Goal: Communication & Community: Answer question/provide support

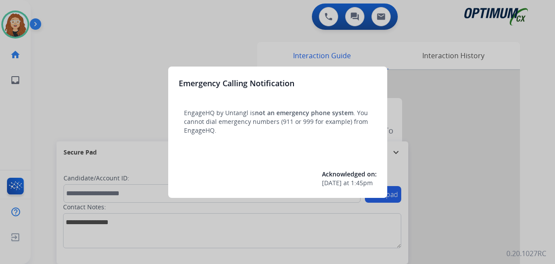
click at [123, 43] on div at bounding box center [277, 132] width 555 height 264
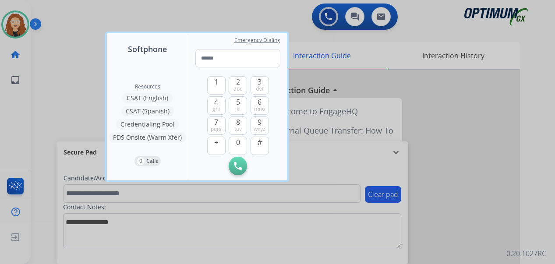
click at [73, 75] on div at bounding box center [277, 132] width 555 height 264
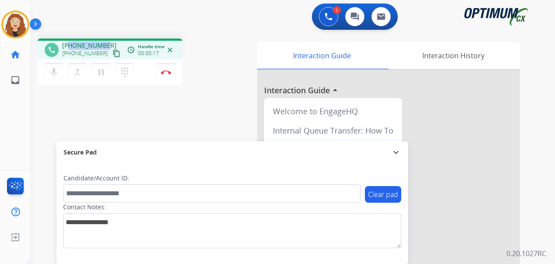
drag, startPoint x: 70, startPoint y: 46, endPoint x: 104, endPoint y: 43, distance: 34.3
click at [105, 43] on div "[PHONE_NUMBER] [PHONE_NUMBER] content_copy" at bounding box center [92, 50] width 60 height 18
copy span "6092904168"
click at [169, 71] on img at bounding box center [166, 72] width 11 height 4
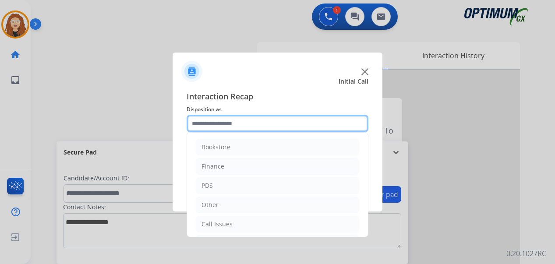
click at [225, 122] on input "text" at bounding box center [278, 124] width 182 height 18
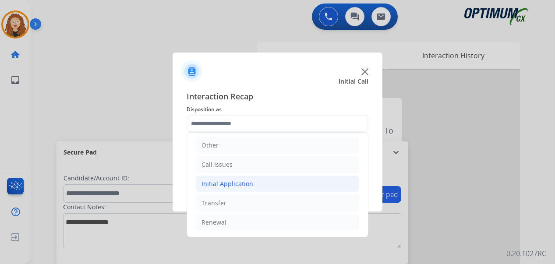
click at [243, 186] on div "Initial Application" at bounding box center [228, 184] width 52 height 9
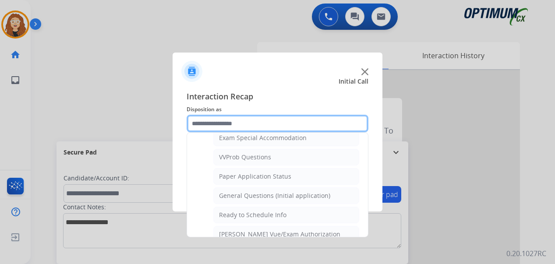
scroll to position [464, 0]
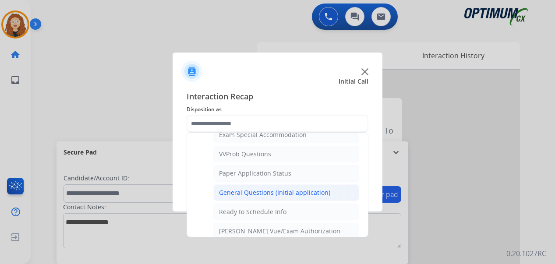
click at [307, 191] on div "General Questions (Initial application)" at bounding box center [274, 192] width 111 height 9
type input "**********"
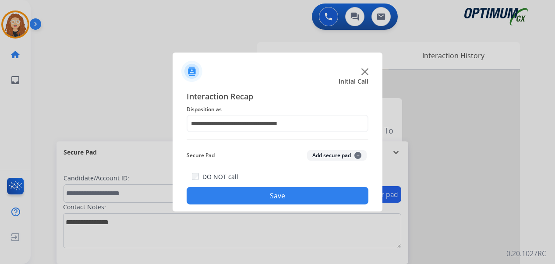
click at [297, 195] on button "Save" at bounding box center [278, 196] width 182 height 18
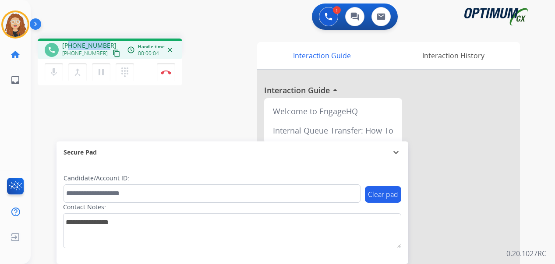
drag, startPoint x: 69, startPoint y: 45, endPoint x: 106, endPoint y: 43, distance: 37.3
click at [106, 43] on div "[PHONE_NUMBER] [PHONE_NUMBER] content_copy" at bounding box center [92, 50] width 60 height 18
copy span "6169425131"
click at [170, 73] on img at bounding box center [166, 72] width 11 height 4
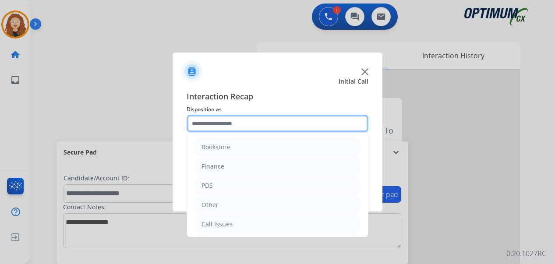
click at [241, 125] on input "text" at bounding box center [278, 124] width 182 height 18
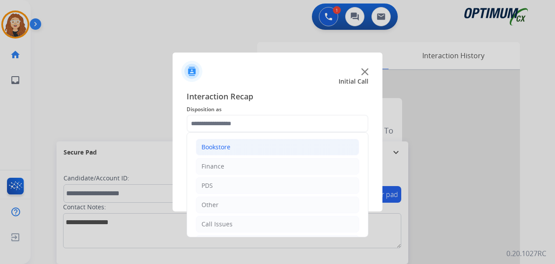
click at [249, 147] on li "Bookstore" at bounding box center [277, 147] width 163 height 17
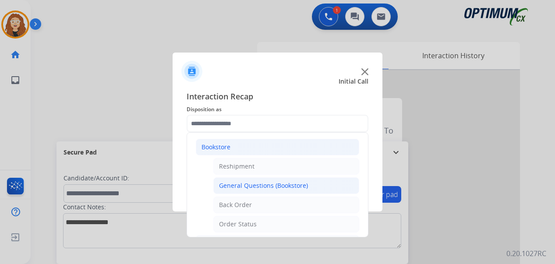
click at [257, 188] on div "General Questions (Bookstore)" at bounding box center [263, 185] width 89 height 9
type input "**********"
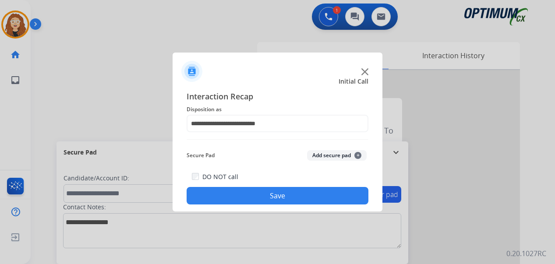
click at [263, 198] on button "Save" at bounding box center [278, 196] width 182 height 18
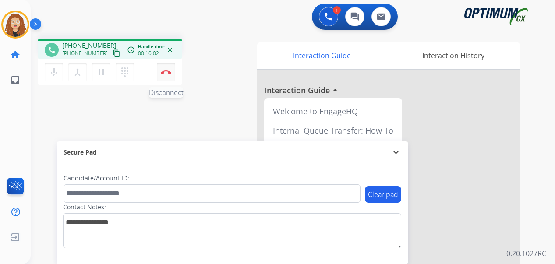
click at [169, 73] on img at bounding box center [166, 72] width 11 height 4
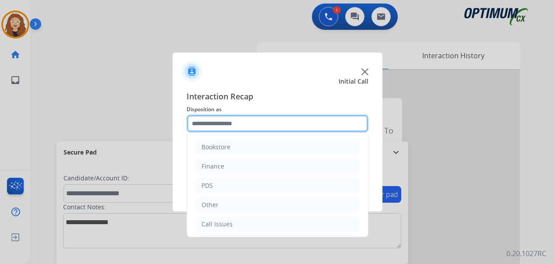
click at [212, 121] on input "text" at bounding box center [278, 124] width 182 height 18
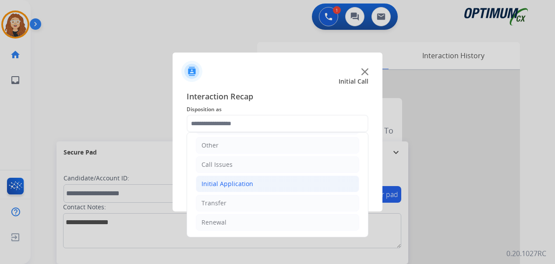
click at [230, 189] on li "Initial Application" at bounding box center [277, 184] width 163 height 17
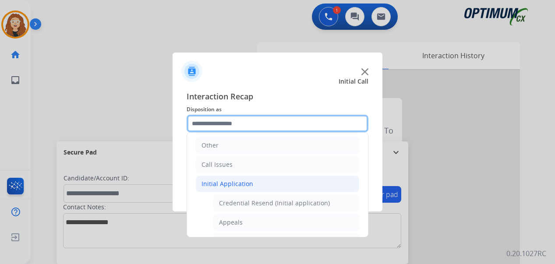
scroll to position [531, 0]
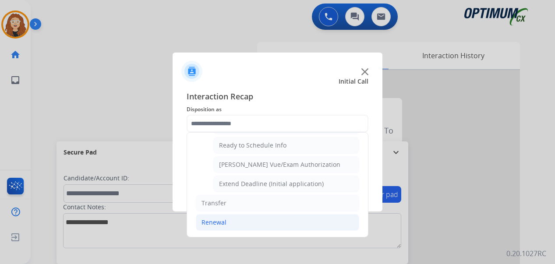
click at [264, 224] on li "Renewal" at bounding box center [277, 222] width 163 height 17
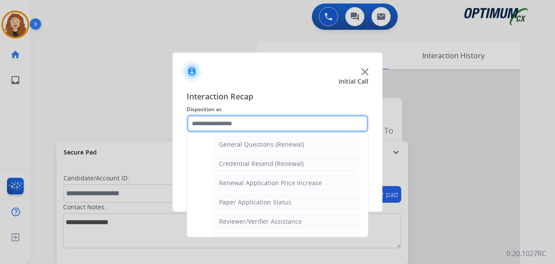
scroll to position [258, 0]
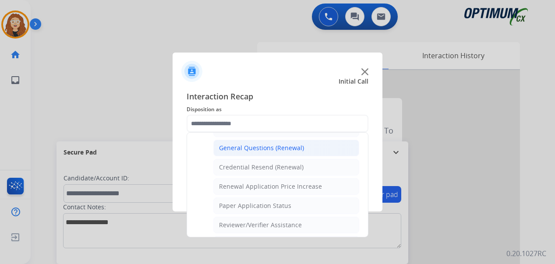
click at [278, 149] on div "General Questions (Renewal)" at bounding box center [261, 148] width 85 height 9
type input "**********"
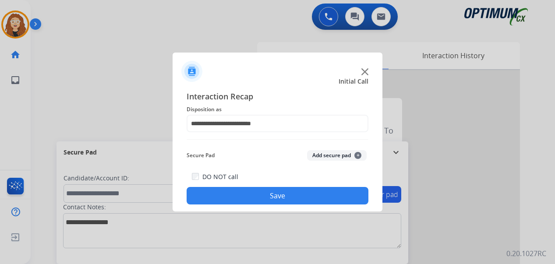
click at [252, 195] on button "Save" at bounding box center [278, 196] width 182 height 18
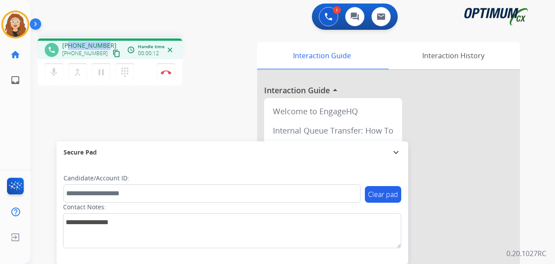
drag, startPoint x: 70, startPoint y: 44, endPoint x: 105, endPoint y: 43, distance: 35.1
click at [105, 43] on div "[PHONE_NUMBER] [PHONE_NUMBER] content_copy" at bounding box center [92, 50] width 60 height 18
copy span "5856385932"
click at [43, 121] on div "phone [PHONE_NUMBER] [PHONE_NUMBER] content_copy access_time Call metrics Queue…" at bounding box center [282, 214] width 503 height 365
click at [170, 73] on img at bounding box center [166, 72] width 11 height 4
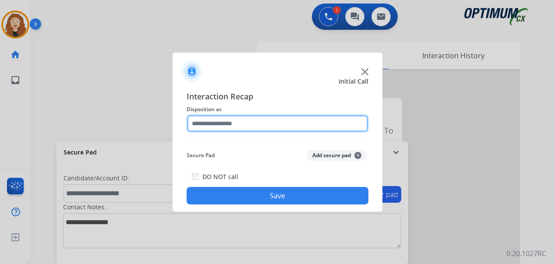
click at [228, 124] on input "text" at bounding box center [278, 124] width 182 height 18
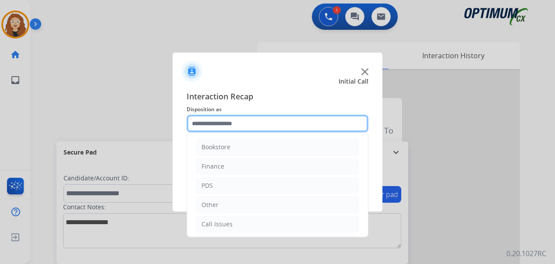
scroll to position [60, 0]
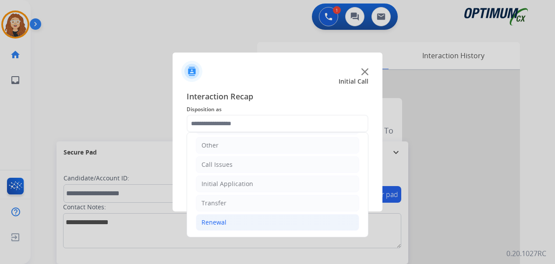
click at [229, 219] on li "Renewal" at bounding box center [277, 222] width 163 height 17
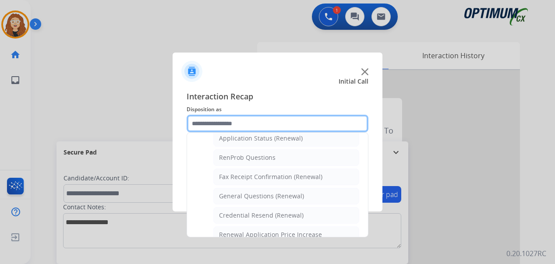
scroll to position [217, 0]
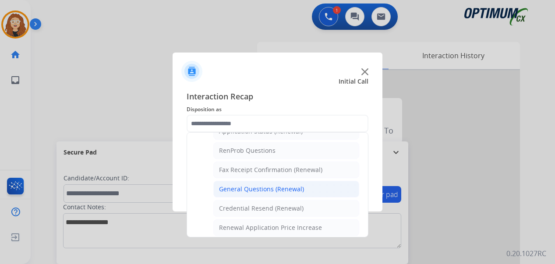
click at [298, 189] on div "General Questions (Renewal)" at bounding box center [261, 189] width 85 height 9
type input "**********"
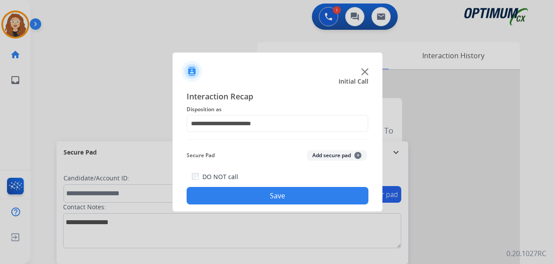
click at [282, 195] on button "Save" at bounding box center [278, 196] width 182 height 18
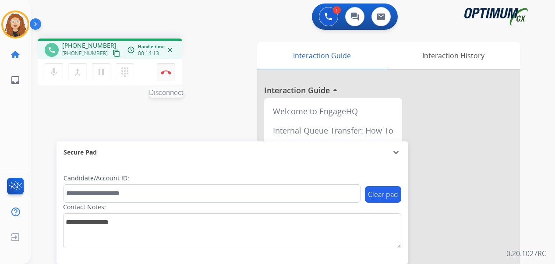
click at [170, 71] on img at bounding box center [166, 72] width 11 height 4
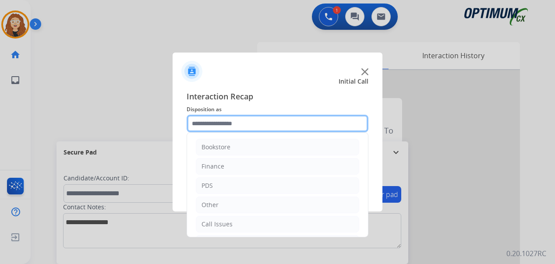
click at [222, 121] on input "text" at bounding box center [278, 124] width 182 height 18
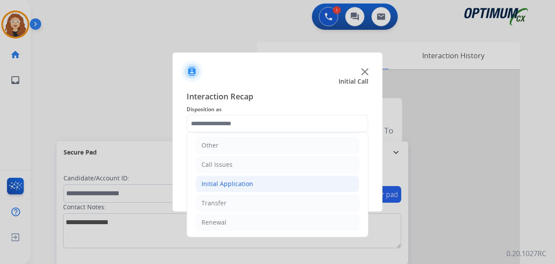
click at [244, 183] on div "Initial Application" at bounding box center [228, 184] width 52 height 9
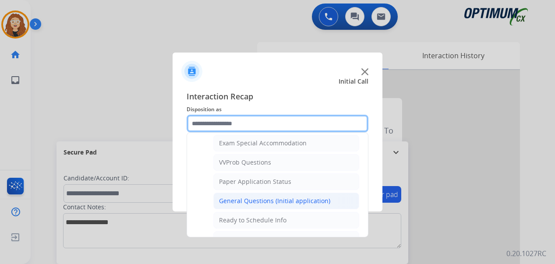
scroll to position [457, 0]
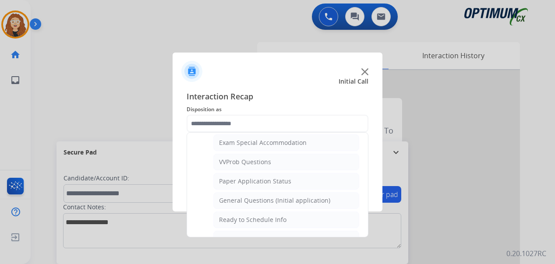
click at [303, 195] on li "General Questions (Initial application)" at bounding box center [286, 200] width 146 height 17
type input "**********"
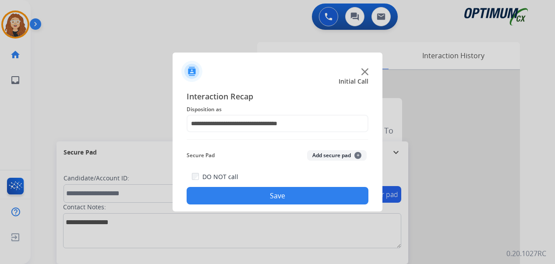
click at [291, 198] on button "Save" at bounding box center [278, 196] width 182 height 18
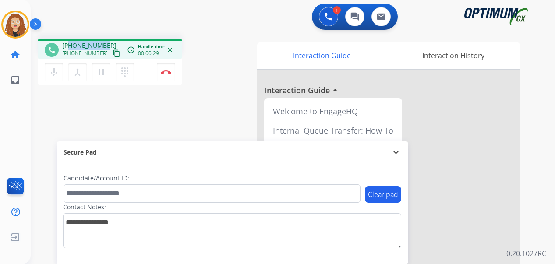
drag, startPoint x: 70, startPoint y: 45, endPoint x: 106, endPoint y: 43, distance: 35.5
click at [106, 44] on div "[PHONE_NUMBER] [PHONE_NUMBER] content_copy" at bounding box center [92, 50] width 60 height 18
copy span "6313798345"
click at [167, 71] on img at bounding box center [166, 72] width 11 height 4
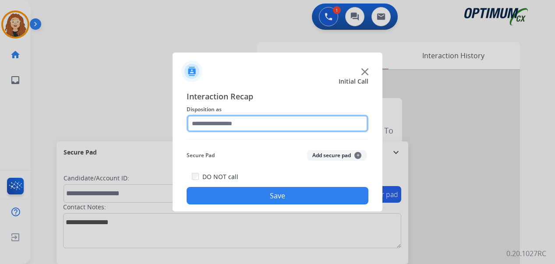
click at [220, 122] on input "text" at bounding box center [278, 124] width 182 height 18
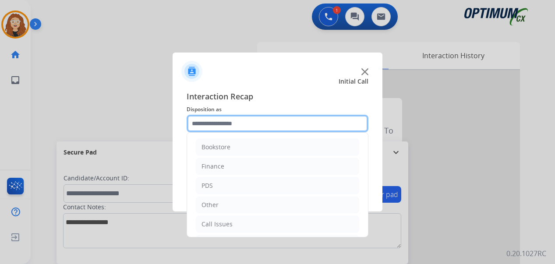
scroll to position [60, 0]
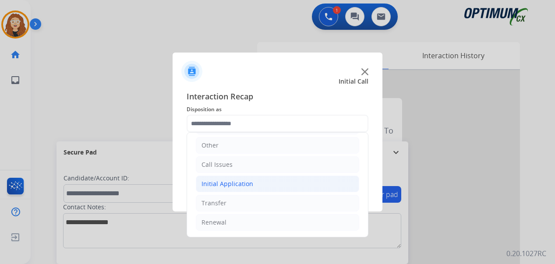
click at [226, 182] on div "Initial Application" at bounding box center [228, 184] width 52 height 9
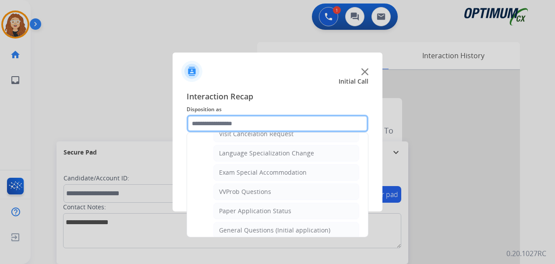
scroll to position [430, 0]
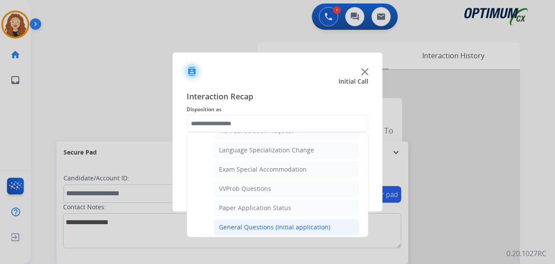
click at [271, 228] on div "General Questions (Initial application)" at bounding box center [274, 227] width 111 height 9
type input "**********"
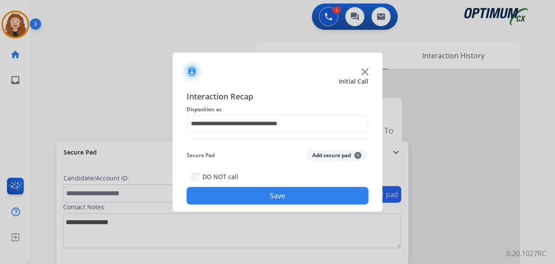
click at [258, 200] on button "Save" at bounding box center [278, 196] width 182 height 18
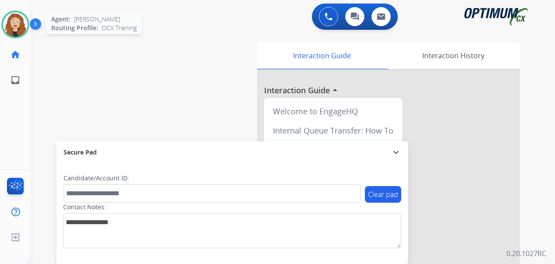
click at [20, 22] on img at bounding box center [15, 24] width 25 height 25
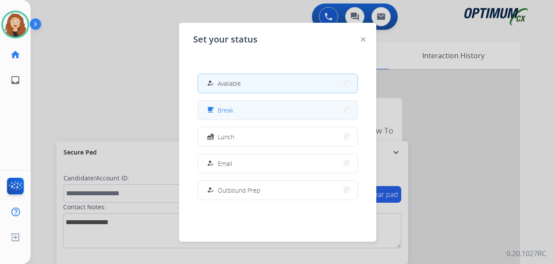
click at [243, 108] on button "free_breakfast Break" at bounding box center [277, 110] width 159 height 19
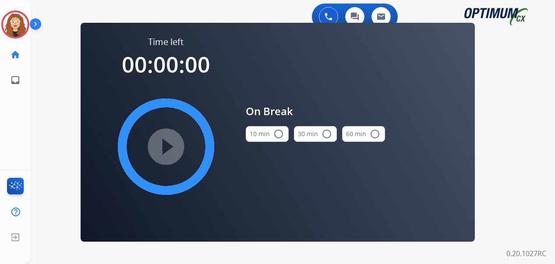
click at [281, 138] on mat-icon "radio_button_unchecked" at bounding box center [278, 134] width 11 height 11
click at [168, 145] on mat-icon "play_circle_filled" at bounding box center [166, 147] width 11 height 11
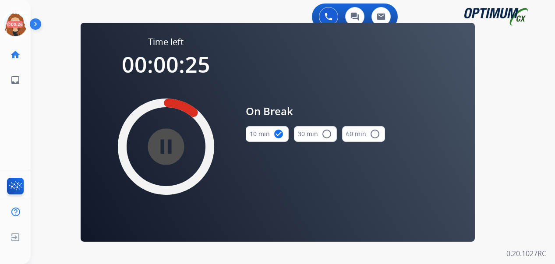
click at [511, 83] on div "0 Voice Interactions 0 Chat Interactions 0 Email Interactions swap_horiz Break …" at bounding box center [293, 132] width 524 height 264
drag, startPoint x: 506, startPoint y: 137, endPoint x: 399, endPoint y: 188, distance: 118.4
click at [504, 138] on div "0 Voice Interactions 0 Chat Interactions 0 Email Interactions swap_horiz Break …" at bounding box center [293, 132] width 524 height 264
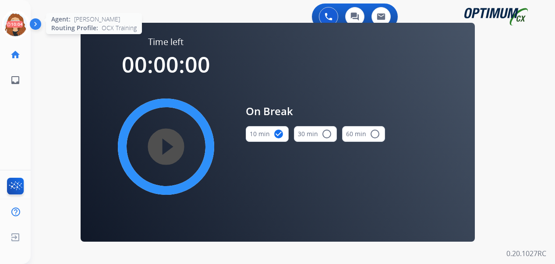
click at [14, 23] on icon at bounding box center [15, 25] width 28 height 28
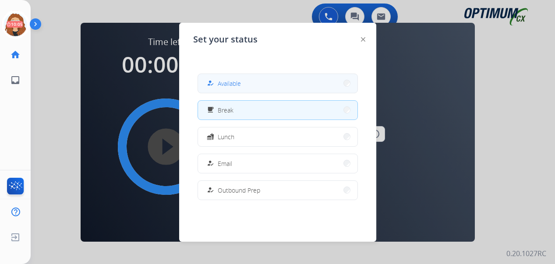
click at [213, 81] on mat-icon "how_to_reg" at bounding box center [209, 83] width 7 height 7
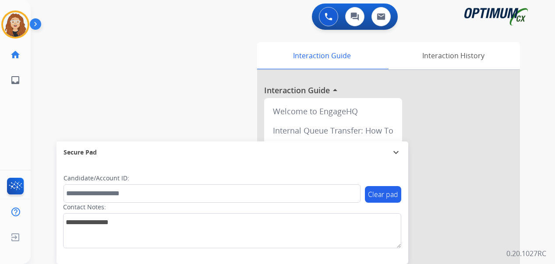
click at [42, 131] on div "swap_horiz Break voice bridge close_fullscreen Connect 3-Way Call merge_type Se…" at bounding box center [282, 214] width 503 height 365
click at [41, 119] on div "swap_horiz Break voice bridge close_fullscreen Connect 3-Way Call merge_type Se…" at bounding box center [282, 214] width 503 height 365
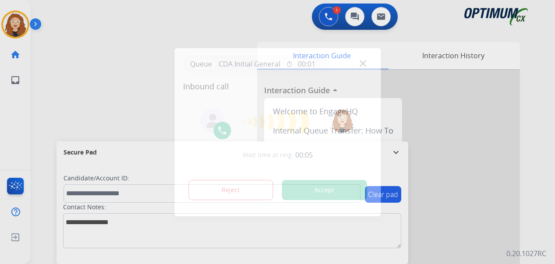
click at [40, 184] on div at bounding box center [277, 132] width 555 height 264
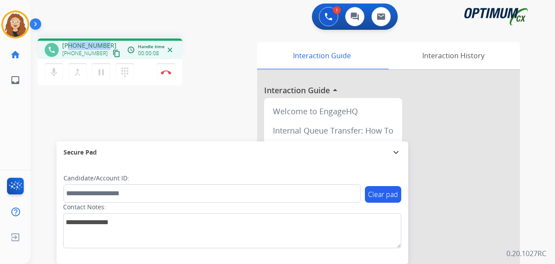
drag, startPoint x: 69, startPoint y: 45, endPoint x: 106, endPoint y: 39, distance: 38.2
click at [106, 39] on div "phone [PHONE_NUMBER] [PHONE_NUMBER] content_copy access_time Call metrics Queue…" at bounding box center [110, 49] width 145 height 21
copy span "3176787774"
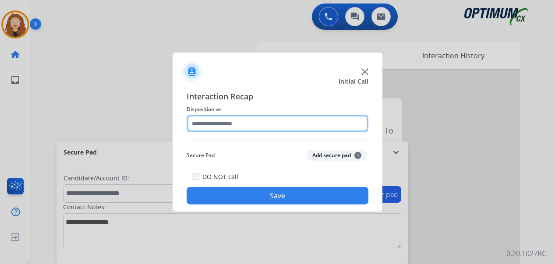
click at [214, 124] on input "text" at bounding box center [278, 124] width 182 height 18
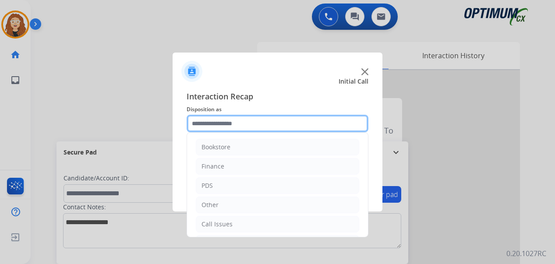
scroll to position [60, 0]
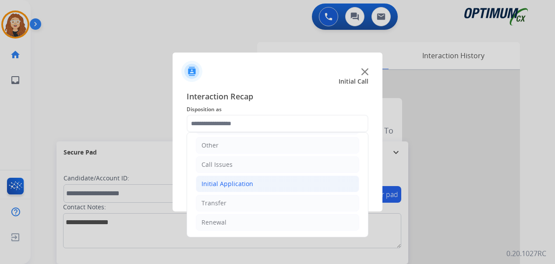
click at [235, 183] on div "Initial Application" at bounding box center [228, 184] width 52 height 9
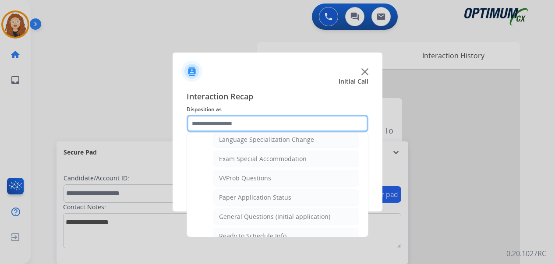
scroll to position [457, 0]
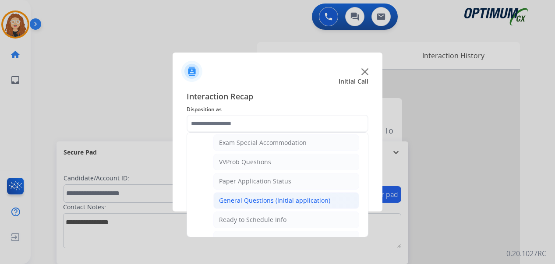
click at [300, 200] on div "General Questions (Initial application)" at bounding box center [274, 200] width 111 height 9
type input "**********"
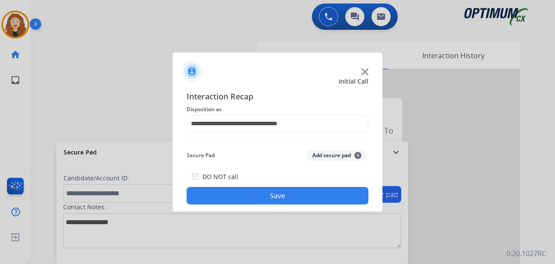
click at [299, 200] on button "Save" at bounding box center [278, 196] width 182 height 18
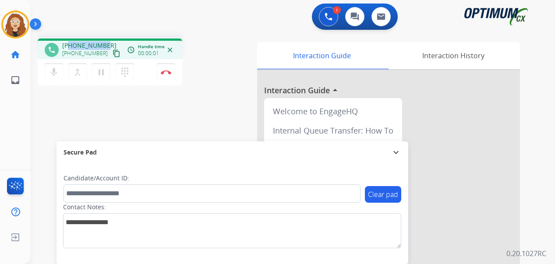
drag, startPoint x: 70, startPoint y: 46, endPoint x: 107, endPoint y: 44, distance: 37.3
click at [107, 44] on div "[PHONE_NUMBER] [PHONE_NUMBER] content_copy" at bounding box center [92, 50] width 60 height 18
copy span "7654217409"
click at [166, 72] on img at bounding box center [166, 72] width 11 height 4
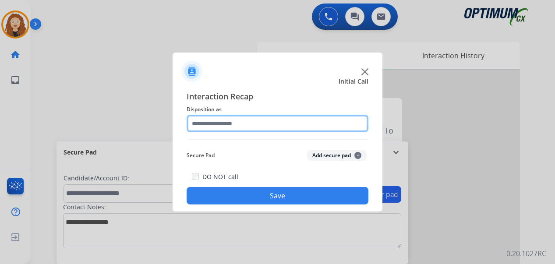
click at [264, 125] on input "text" at bounding box center [278, 124] width 182 height 18
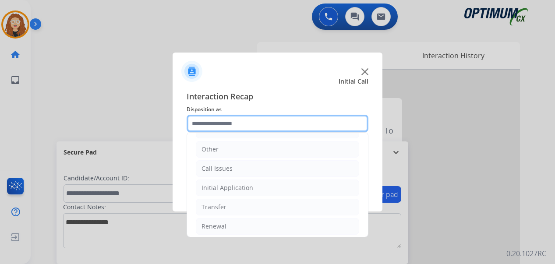
scroll to position [60, 0]
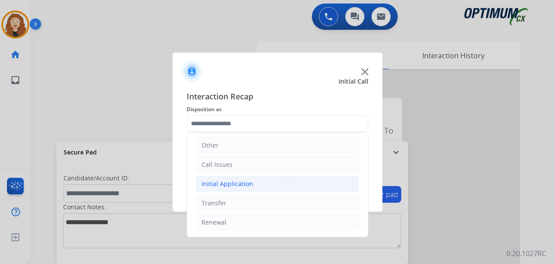
click at [216, 184] on div "Initial Application" at bounding box center [228, 184] width 52 height 9
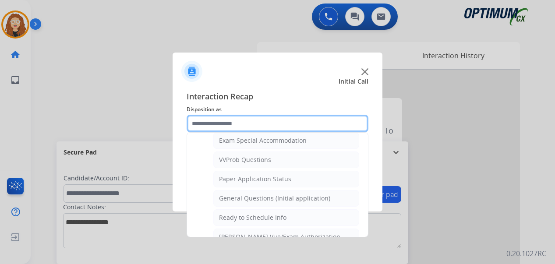
scroll to position [462, 0]
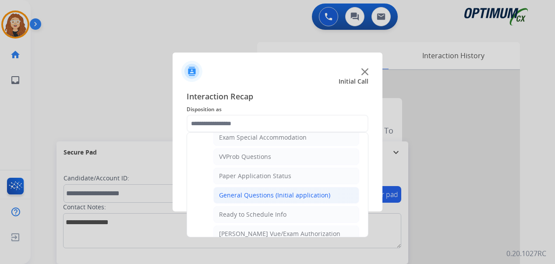
click at [303, 198] on div "General Questions (Initial application)" at bounding box center [274, 195] width 111 height 9
type input "**********"
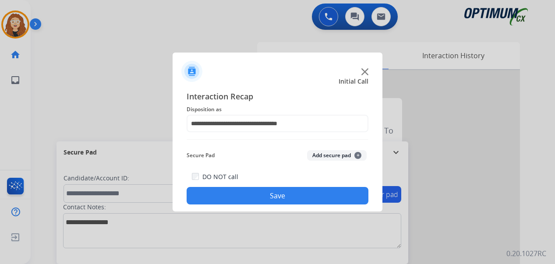
drag, startPoint x: 244, startPoint y: 201, endPoint x: 209, endPoint y: 65, distance: 140.0
click at [244, 200] on button "Save" at bounding box center [278, 196] width 182 height 18
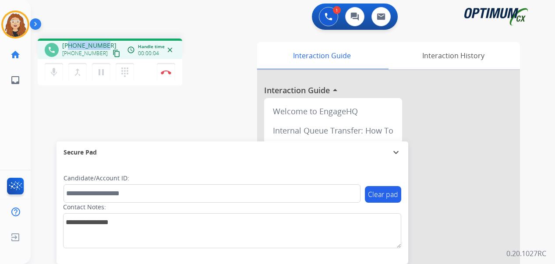
drag, startPoint x: 69, startPoint y: 43, endPoint x: 107, endPoint y: 40, distance: 38.2
click at [107, 40] on div "phone [PHONE_NUMBER] [PHONE_NUMBER] content_copy access_time Call metrics Queue…" at bounding box center [110, 49] width 145 height 21
copy span "5512215322"
click at [168, 73] on img at bounding box center [166, 72] width 11 height 4
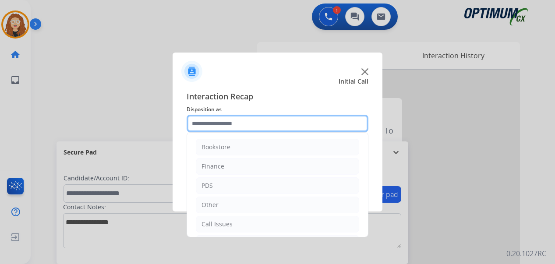
click at [223, 122] on input "text" at bounding box center [278, 124] width 182 height 18
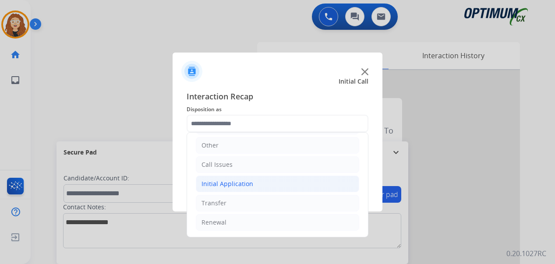
click at [239, 184] on div "Initial Application" at bounding box center [228, 184] width 52 height 9
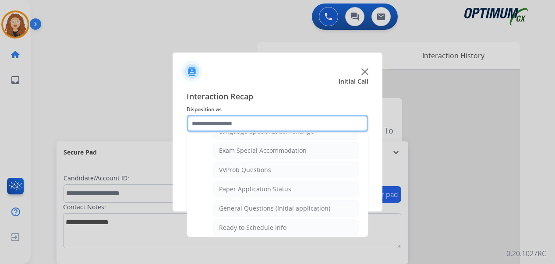
scroll to position [464, 0]
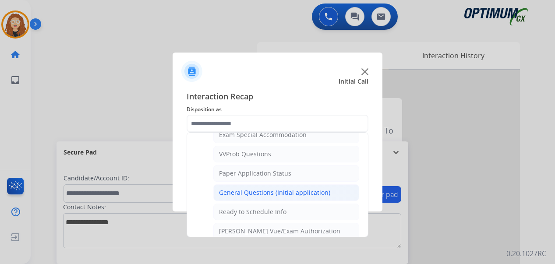
click at [299, 195] on div "General Questions (Initial application)" at bounding box center [274, 192] width 111 height 9
type input "**********"
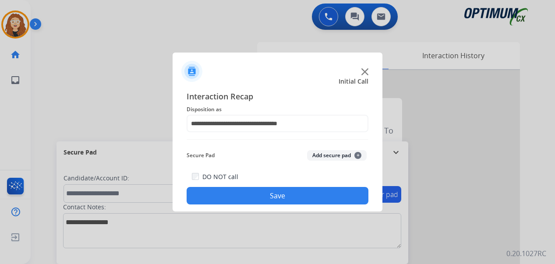
click at [296, 195] on button "Save" at bounding box center [278, 196] width 182 height 18
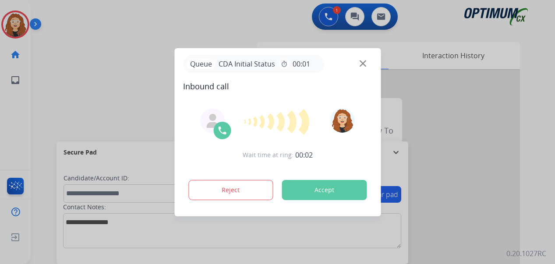
click at [35, 168] on div at bounding box center [277, 132] width 555 height 264
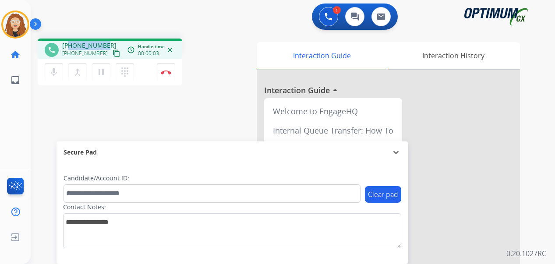
drag, startPoint x: 72, startPoint y: 44, endPoint x: 106, endPoint y: 41, distance: 34.7
click at [106, 41] on div "[PHONE_NUMBER] [PHONE_NUMBER] content_copy" at bounding box center [92, 50] width 60 height 18
copy span "2244307345"
click at [170, 72] on img at bounding box center [166, 72] width 11 height 4
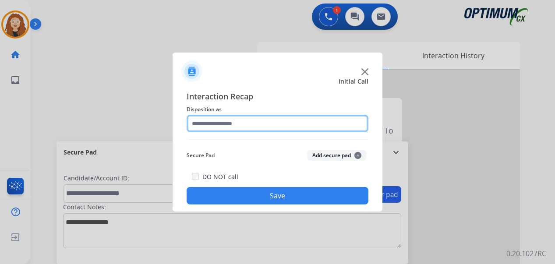
click at [239, 120] on input "text" at bounding box center [278, 124] width 182 height 18
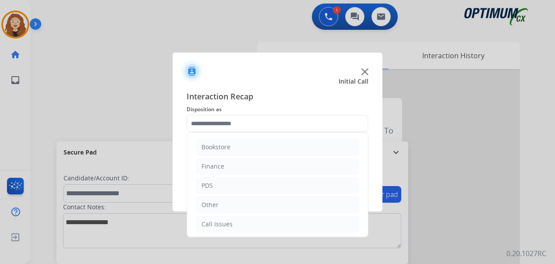
click at [368, 173] on div "Bookstore Finance PDS Other Call Issues Initial Application Transfer Renewal" at bounding box center [278, 184] width 182 height 105
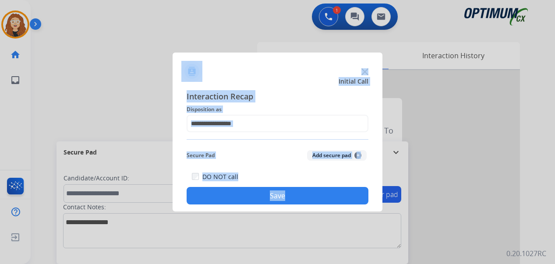
drag, startPoint x: 365, startPoint y: 212, endPoint x: 365, endPoint y: 223, distance: 11.4
click at [0, 223] on app-contact-recap-modal "Initial Call Interaction Recap Disposition as Secure Pad Add secure pad + DO NO…" at bounding box center [0, 132] width 0 height 264
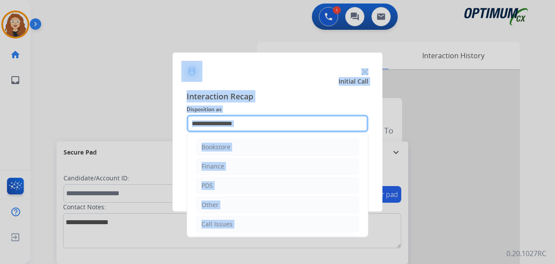
click at [267, 118] on input "text" at bounding box center [278, 124] width 182 height 18
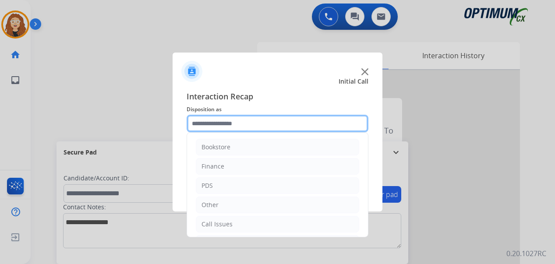
click at [262, 121] on input "text" at bounding box center [278, 124] width 182 height 18
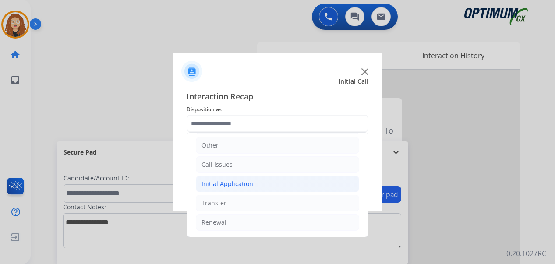
click at [261, 180] on li "Initial Application" at bounding box center [277, 184] width 163 height 17
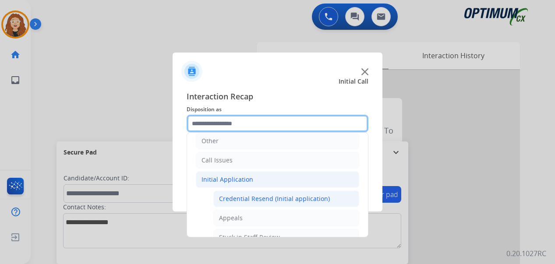
scroll to position [70, 0]
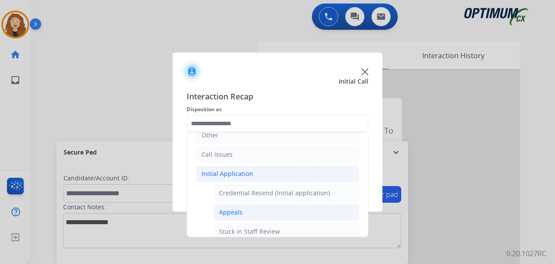
click at [271, 210] on li "Appeals" at bounding box center [286, 212] width 146 height 17
type input "*******"
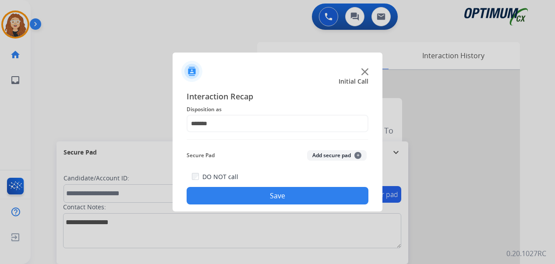
click at [263, 200] on button "Save" at bounding box center [278, 196] width 182 height 18
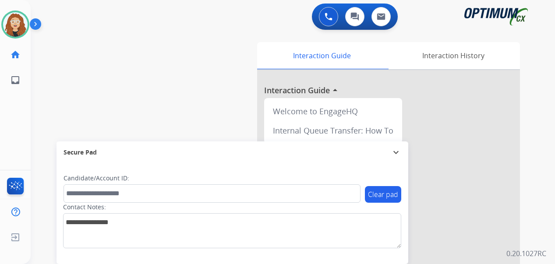
click at [46, 85] on div "swap_horiz Break voice bridge close_fullscreen Connect 3-Way Call merge_type Se…" at bounding box center [282, 214] width 503 height 365
click at [16, 22] on img at bounding box center [15, 24] width 25 height 25
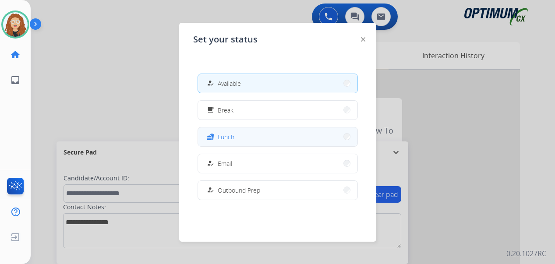
click at [248, 136] on button "fastfood Lunch" at bounding box center [277, 136] width 159 height 19
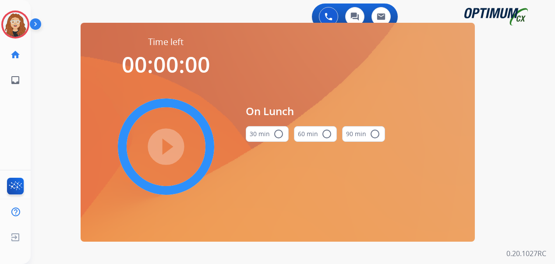
click at [276, 135] on mat-icon "radio_button_unchecked" at bounding box center [278, 134] width 11 height 11
click at [170, 149] on mat-icon "play_circle_filled" at bounding box center [166, 147] width 11 height 11
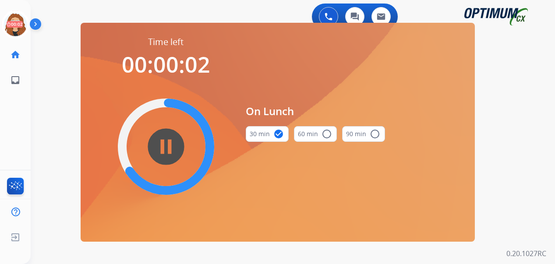
click at [525, 113] on div "0 Voice Interactions 0 Chat Interactions 0 Email Interactions swap_horiz Break …" at bounding box center [293, 132] width 524 height 264
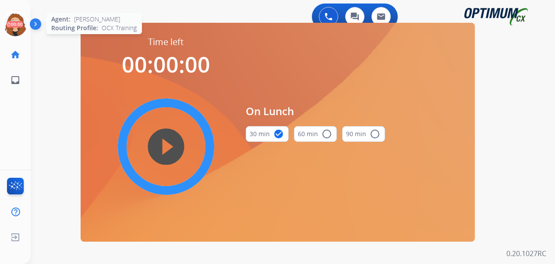
click at [19, 24] on icon at bounding box center [15, 25] width 28 height 28
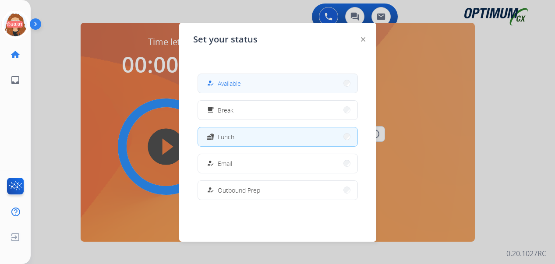
click at [241, 83] on span "Available" at bounding box center [229, 83] width 23 height 9
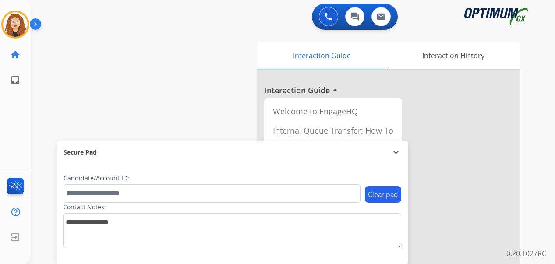
click at [42, 130] on div "swap_horiz Break voice bridge close_fullscreen Connect 3-Way Call merge_type Se…" at bounding box center [282, 214] width 503 height 365
click at [38, 127] on div "swap_horiz Break voice bridge close_fullscreen Connect 3-Way Call merge_type Se…" at bounding box center [282, 214] width 503 height 365
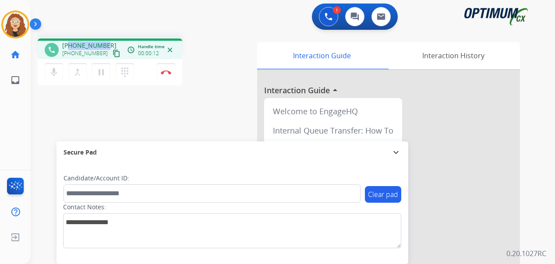
drag, startPoint x: 68, startPoint y: 44, endPoint x: 106, endPoint y: 42, distance: 38.6
click at [106, 42] on div "[PHONE_NUMBER] [PHONE_NUMBER] content_copy" at bounding box center [92, 50] width 60 height 18
copy span "9175693678"
click at [166, 74] on img at bounding box center [166, 72] width 11 height 4
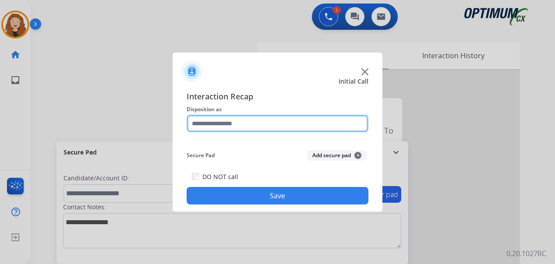
click at [234, 122] on input "text" at bounding box center [278, 124] width 182 height 18
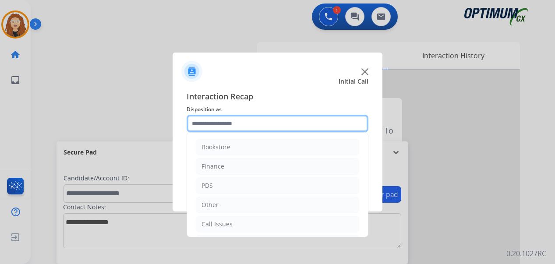
scroll to position [60, 0]
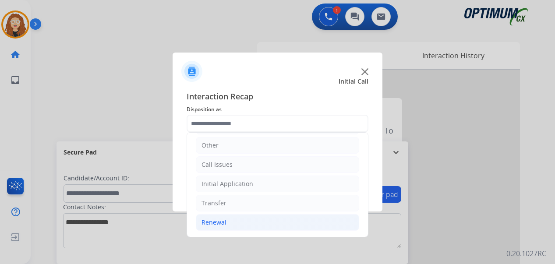
drag, startPoint x: 261, startPoint y: 221, endPoint x: 322, endPoint y: 219, distance: 60.9
click at [271, 221] on li "Renewal" at bounding box center [277, 222] width 163 height 17
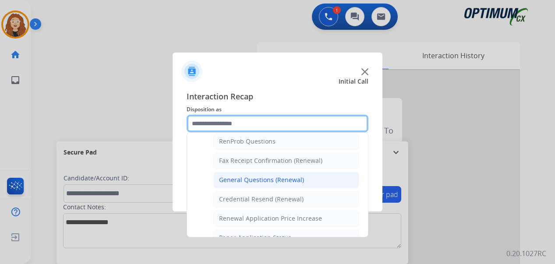
scroll to position [227, 0]
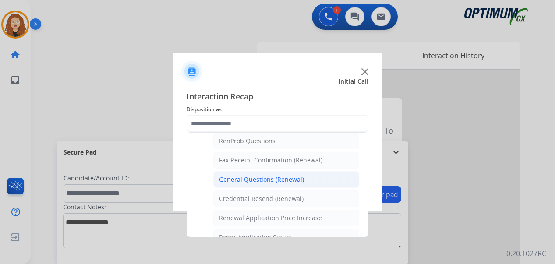
click at [288, 182] on div "General Questions (Renewal)" at bounding box center [261, 179] width 85 height 9
type input "**********"
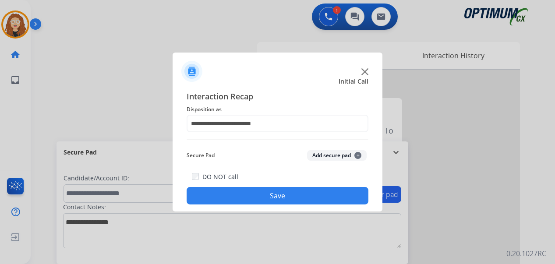
drag, startPoint x: 272, startPoint y: 196, endPoint x: 232, endPoint y: 137, distance: 71.1
click at [269, 195] on button "Save" at bounding box center [278, 196] width 182 height 18
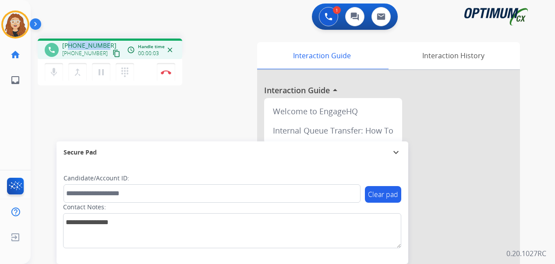
drag, startPoint x: 70, startPoint y: 45, endPoint x: 105, endPoint y: 42, distance: 35.2
click at [105, 42] on div "[PHONE_NUMBER] [PHONE_NUMBER] content_copy" at bounding box center [92, 50] width 60 height 18
copy span "2156399116"
click at [167, 71] on img at bounding box center [166, 72] width 11 height 4
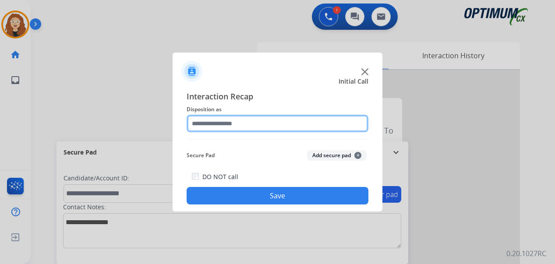
click at [232, 124] on input "text" at bounding box center [278, 124] width 182 height 18
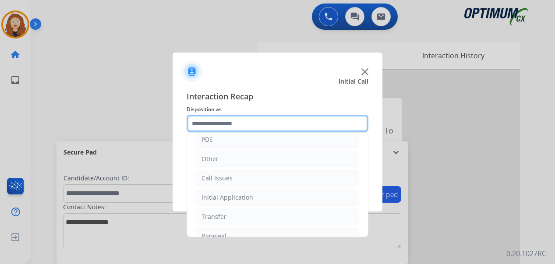
scroll to position [60, 0]
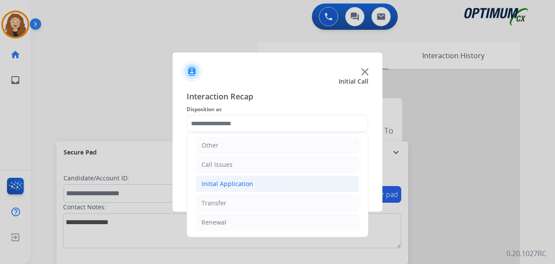
click at [227, 185] on div "Initial Application" at bounding box center [228, 184] width 52 height 9
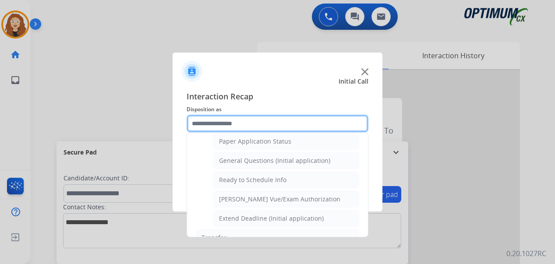
scroll to position [531, 0]
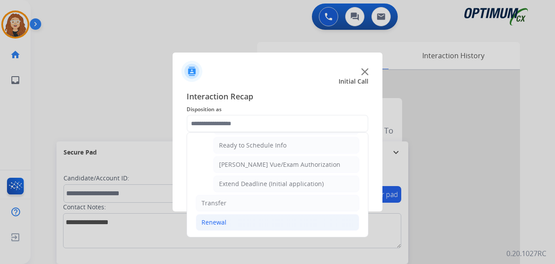
click at [218, 223] on div "Renewal" at bounding box center [214, 222] width 25 height 9
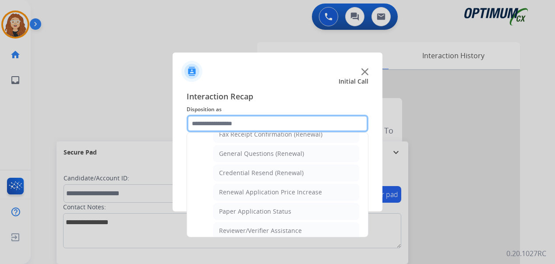
scroll to position [251, 0]
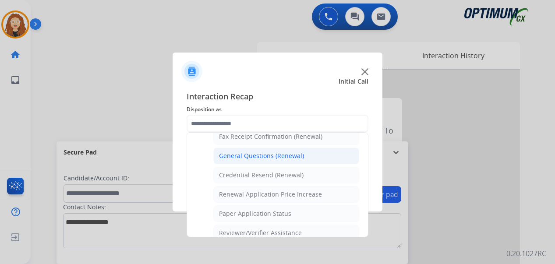
click at [278, 160] on div "General Questions (Renewal)" at bounding box center [261, 156] width 85 height 9
type input "**********"
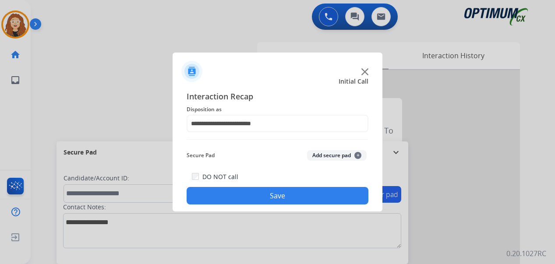
click at [271, 193] on button "Save" at bounding box center [278, 196] width 182 height 18
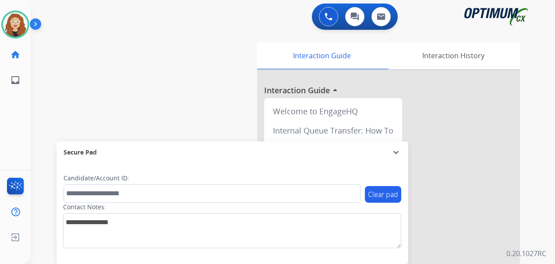
click at [464, 241] on div at bounding box center [388, 233] width 263 height 327
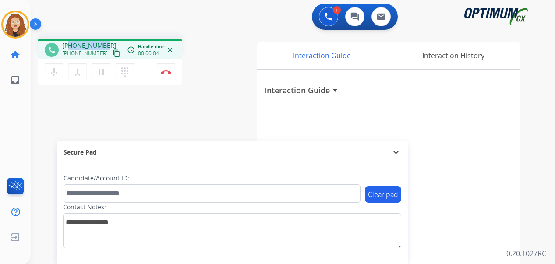
drag, startPoint x: 71, startPoint y: 44, endPoint x: 106, endPoint y: 44, distance: 35.0
click at [106, 44] on div "[PHONE_NUMBER] [PHONE_NUMBER] content_copy" at bounding box center [92, 50] width 60 height 18
click at [170, 72] on img at bounding box center [166, 72] width 11 height 4
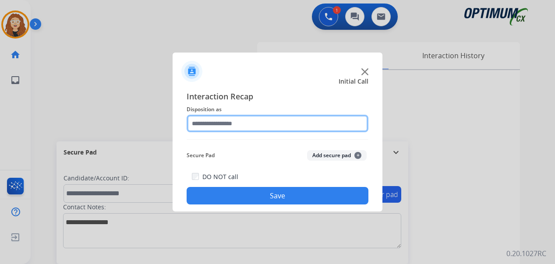
click at [226, 126] on input "text" at bounding box center [278, 124] width 182 height 18
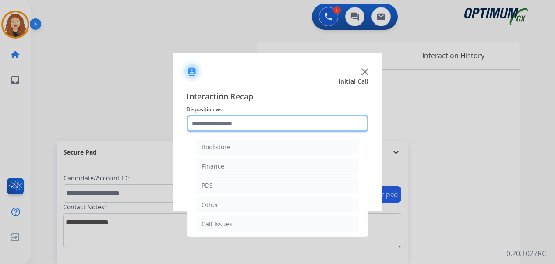
scroll to position [60, 0]
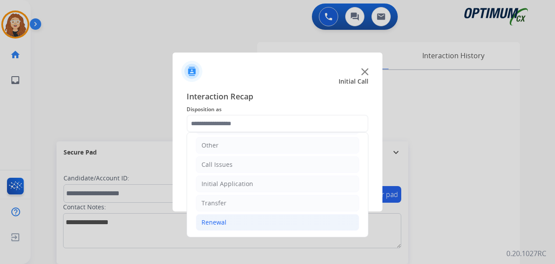
click at [222, 226] on div "Renewal" at bounding box center [214, 222] width 25 height 9
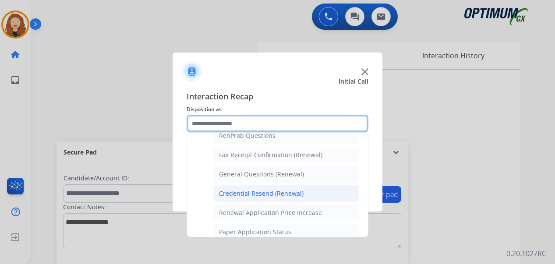
scroll to position [229, 0]
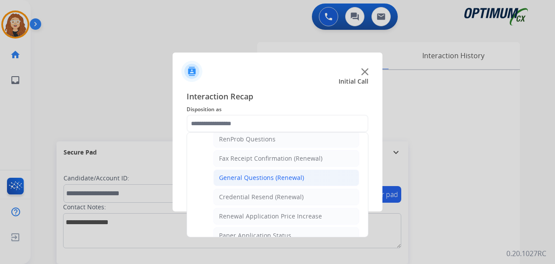
click at [270, 177] on div "General Questions (Renewal)" at bounding box center [261, 177] width 85 height 9
type input "**********"
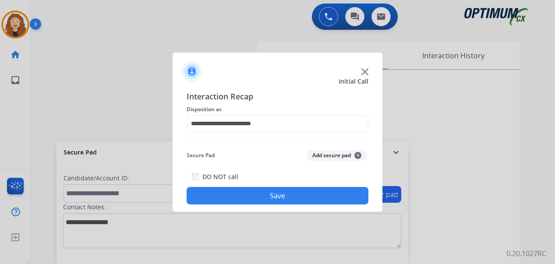
click at [256, 196] on button "Save" at bounding box center [278, 196] width 182 height 18
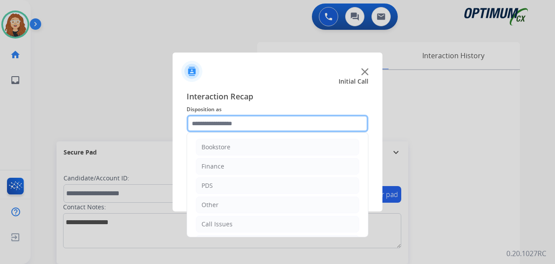
click at [221, 123] on input "text" at bounding box center [278, 124] width 182 height 18
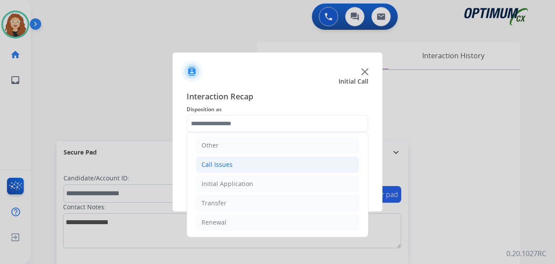
click at [240, 169] on li "Call Issues" at bounding box center [277, 164] width 163 height 17
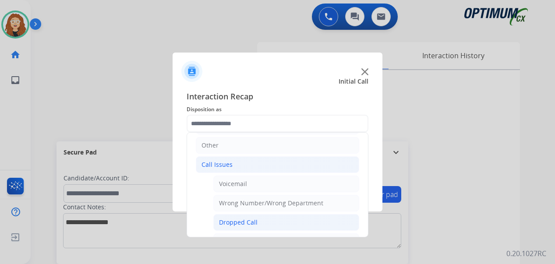
click at [275, 224] on li "Dropped Call" at bounding box center [286, 222] width 146 height 17
type input "**********"
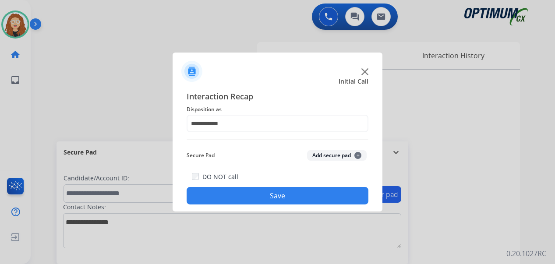
click at [263, 199] on button "Save" at bounding box center [278, 196] width 182 height 18
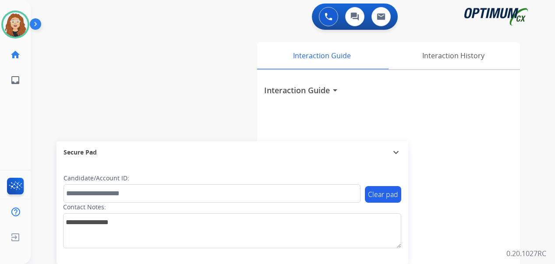
click at [41, 144] on div "swap_horiz Break voice bridge close_fullscreen Connect 3-Way Call merge_type Se…" at bounding box center [282, 214] width 503 height 365
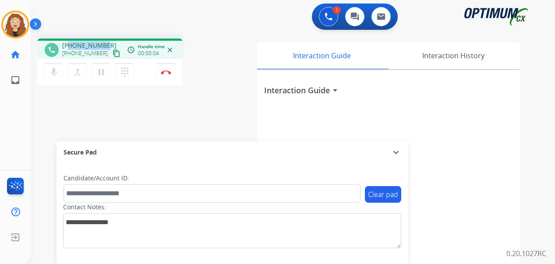
drag, startPoint x: 70, startPoint y: 44, endPoint x: 105, endPoint y: 42, distance: 35.6
click at [105, 42] on div "[PHONE_NUMBER] [PHONE_NUMBER] content_copy" at bounding box center [92, 50] width 60 height 18
click at [170, 74] on img at bounding box center [166, 72] width 11 height 4
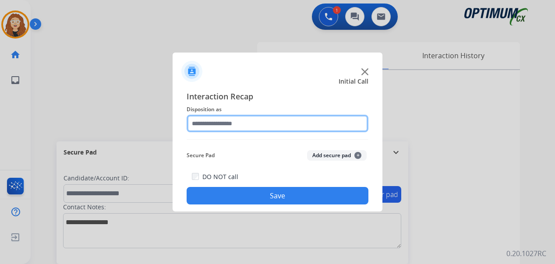
click at [207, 119] on input "text" at bounding box center [278, 124] width 182 height 18
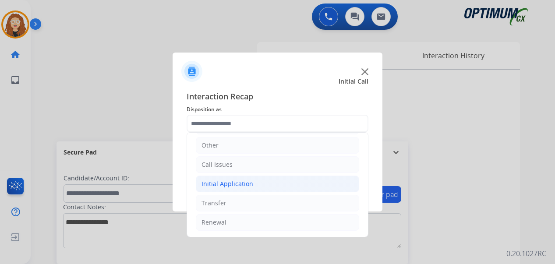
click at [250, 184] on div "Initial Application" at bounding box center [228, 184] width 52 height 9
click at [282, 216] on li "Appeals" at bounding box center [286, 222] width 146 height 17
type input "*******"
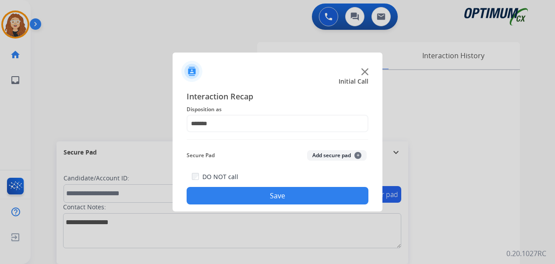
click at [276, 201] on button "Save" at bounding box center [278, 196] width 182 height 18
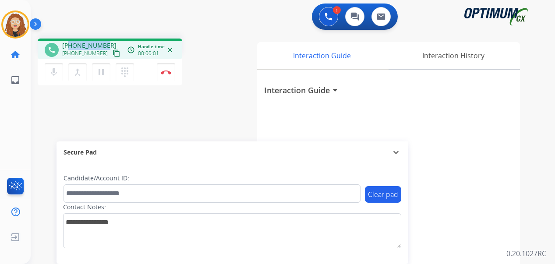
drag, startPoint x: 70, startPoint y: 42, endPoint x: 106, endPoint y: 41, distance: 36.4
click at [106, 41] on div "[PHONE_NUMBER] [PHONE_NUMBER] content_copy" at bounding box center [92, 50] width 60 height 18
click at [171, 74] on img at bounding box center [166, 72] width 11 height 4
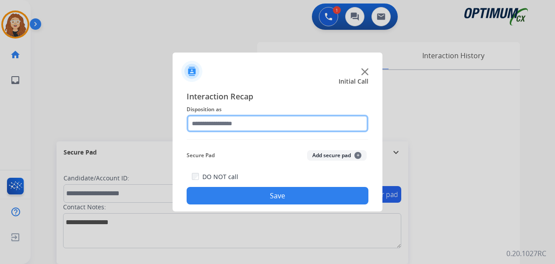
click at [221, 125] on input "text" at bounding box center [278, 124] width 182 height 18
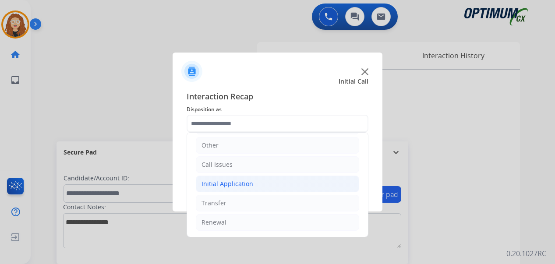
click at [262, 184] on li "Initial Application" at bounding box center [277, 184] width 163 height 17
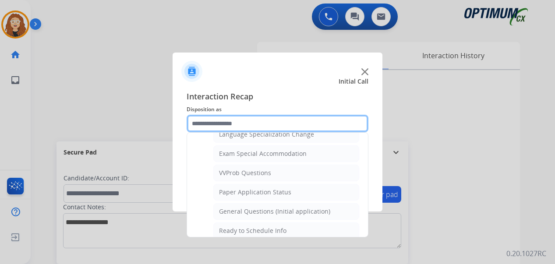
scroll to position [451, 0]
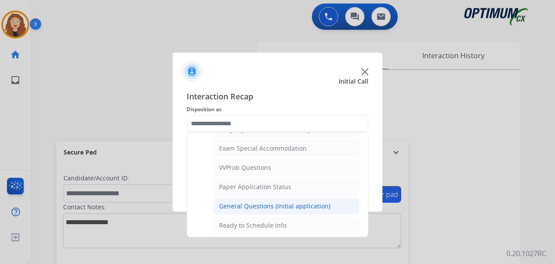
click at [293, 204] on div "General Questions (Initial application)" at bounding box center [274, 206] width 111 height 9
type input "**********"
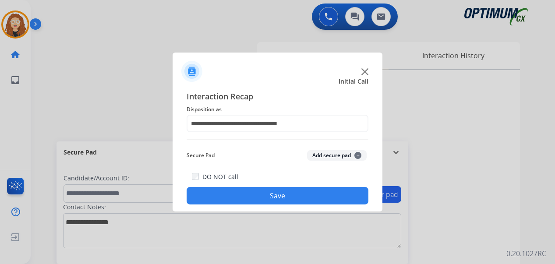
click at [272, 198] on button "Save" at bounding box center [278, 196] width 182 height 18
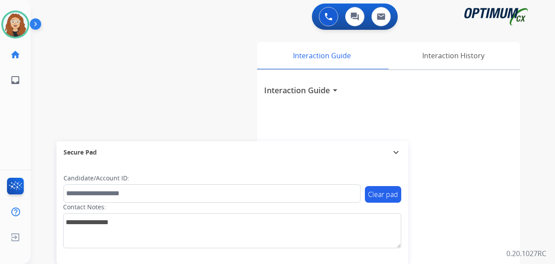
click at [532, 214] on div "Interaction Guide Interaction History Interaction Guide arrow_drop_down" at bounding box center [392, 218] width 284 height 358
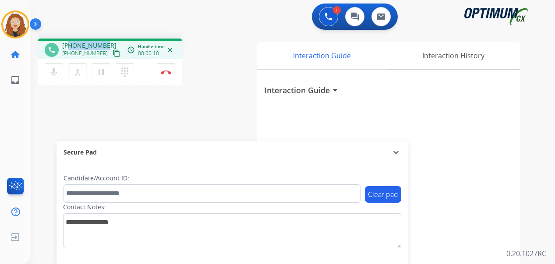
drag, startPoint x: 69, startPoint y: 46, endPoint x: 106, endPoint y: 42, distance: 37.4
click at [106, 42] on div "[PHONE_NUMBER] [PHONE_NUMBER] content_copy" at bounding box center [92, 50] width 60 height 18
click at [166, 74] on img at bounding box center [166, 72] width 11 height 4
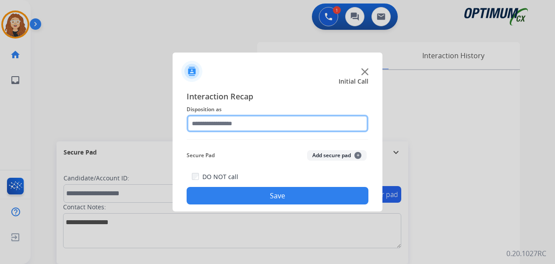
click at [242, 124] on input "text" at bounding box center [278, 124] width 182 height 18
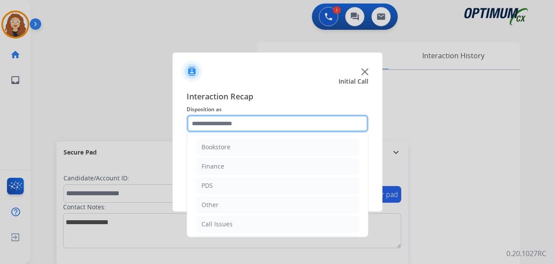
scroll to position [60, 0]
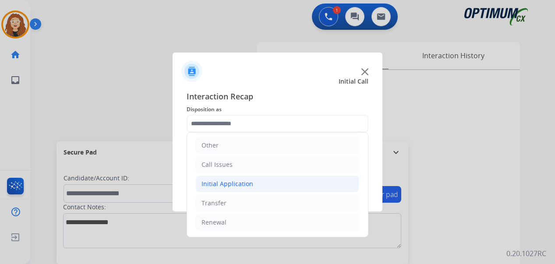
click at [218, 184] on div "Initial Application" at bounding box center [228, 184] width 52 height 9
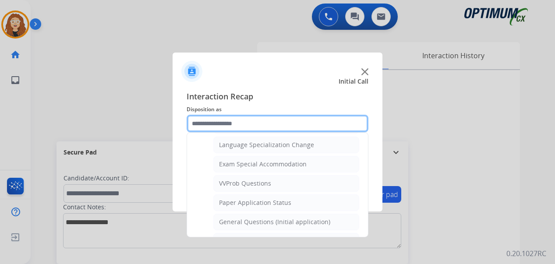
scroll to position [449, 0]
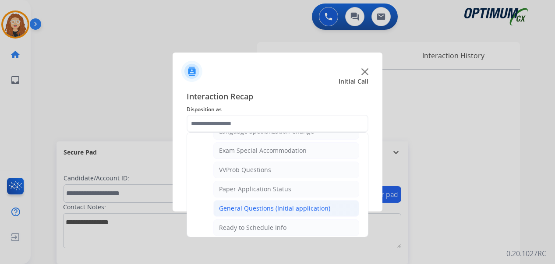
click at [313, 210] on div "General Questions (Initial application)" at bounding box center [274, 208] width 111 height 9
type input "**********"
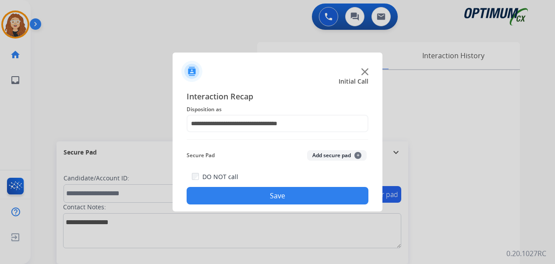
click at [298, 197] on button "Save" at bounding box center [278, 196] width 182 height 18
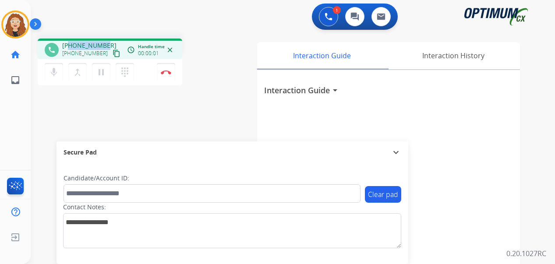
drag, startPoint x: 68, startPoint y: 44, endPoint x: 103, endPoint y: 43, distance: 35.1
click at [104, 43] on span "[PHONE_NUMBER]" at bounding box center [89, 45] width 54 height 9
click at [167, 75] on button "Disconnect" at bounding box center [166, 72] width 18 height 18
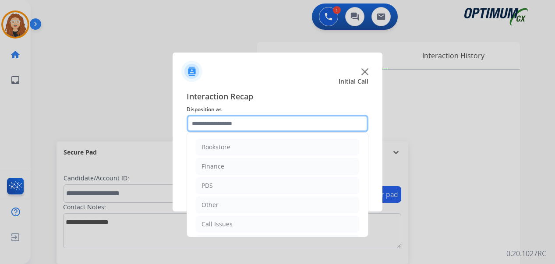
click at [216, 121] on input "text" at bounding box center [278, 124] width 182 height 18
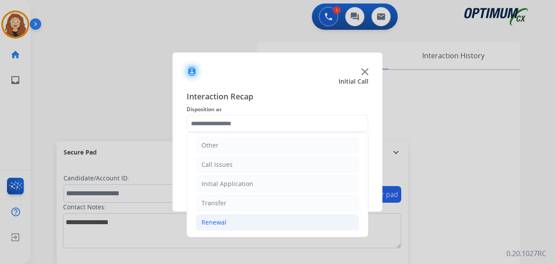
drag, startPoint x: 283, startPoint y: 228, endPoint x: 344, endPoint y: 199, distance: 67.8
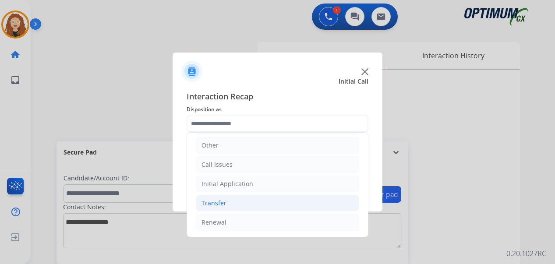
click at [283, 228] on li "Renewal" at bounding box center [277, 222] width 163 height 17
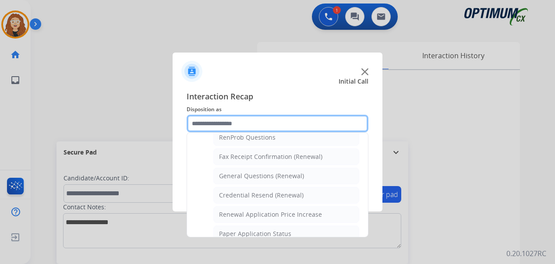
scroll to position [247, 0]
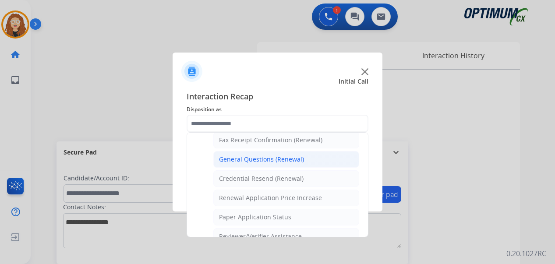
click at [287, 158] on div "General Questions (Renewal)" at bounding box center [261, 159] width 85 height 9
type input "**********"
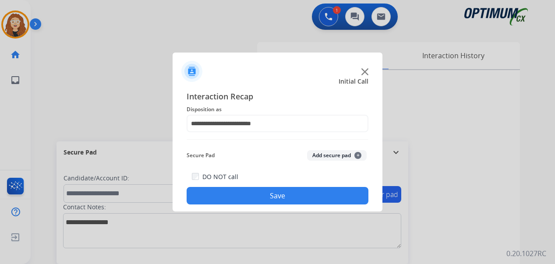
click at [261, 195] on button "Save" at bounding box center [278, 196] width 182 height 18
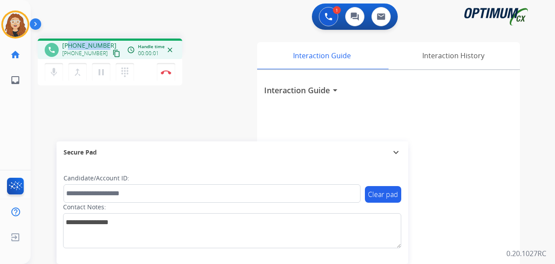
drag, startPoint x: 69, startPoint y: 45, endPoint x: 106, endPoint y: 41, distance: 37.4
click at [106, 41] on div "[PHONE_NUMBER] [PHONE_NUMBER] content_copy" at bounding box center [92, 50] width 60 height 18
click at [167, 72] on img at bounding box center [166, 72] width 11 height 4
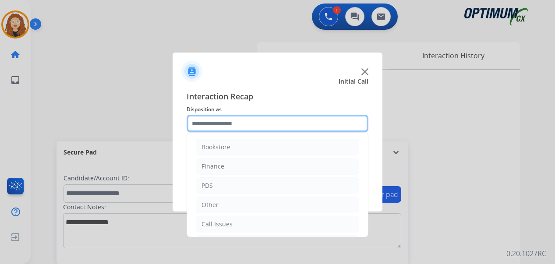
click at [227, 122] on input "text" at bounding box center [278, 124] width 182 height 18
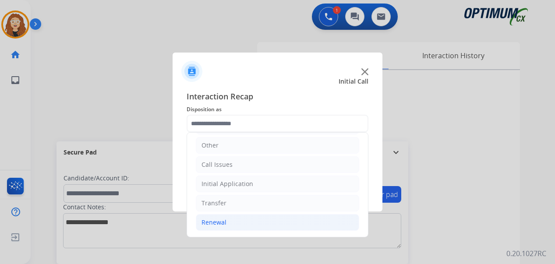
drag, startPoint x: 236, startPoint y: 223, endPoint x: 265, endPoint y: 227, distance: 30.1
click at [237, 224] on li "Renewal" at bounding box center [277, 222] width 163 height 17
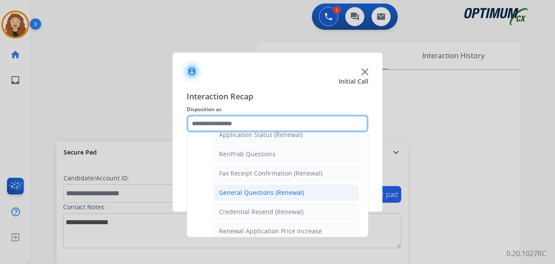
scroll to position [216, 0]
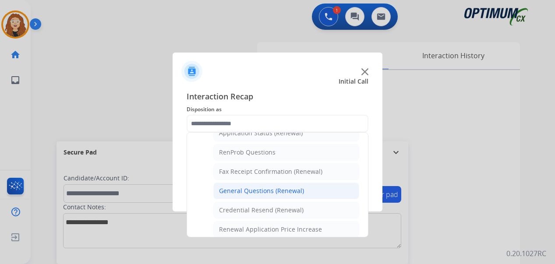
click at [290, 189] on div "General Questions (Renewal)" at bounding box center [261, 191] width 85 height 9
type input "**********"
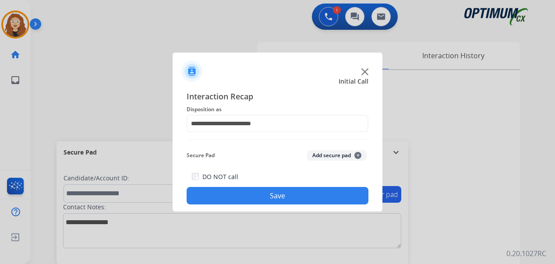
click at [271, 191] on button "Save" at bounding box center [278, 196] width 182 height 18
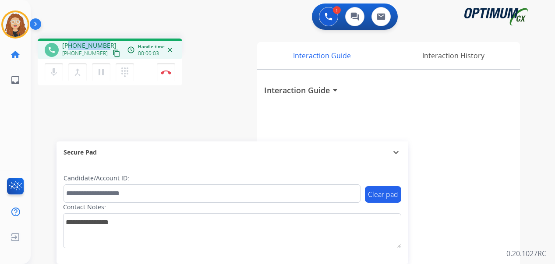
drag, startPoint x: 71, startPoint y: 45, endPoint x: 105, endPoint y: 44, distance: 34.6
click at [105, 44] on div "[PHONE_NUMBER] [PHONE_NUMBER] content_copy" at bounding box center [92, 50] width 60 height 18
click at [167, 75] on button "Disconnect" at bounding box center [166, 72] width 18 height 18
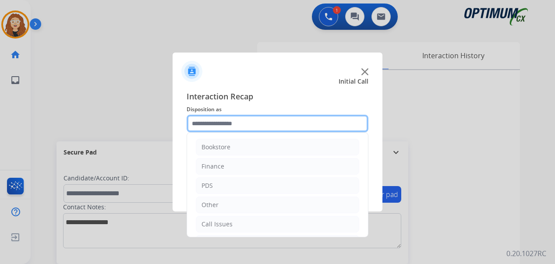
click at [224, 120] on input "text" at bounding box center [278, 124] width 182 height 18
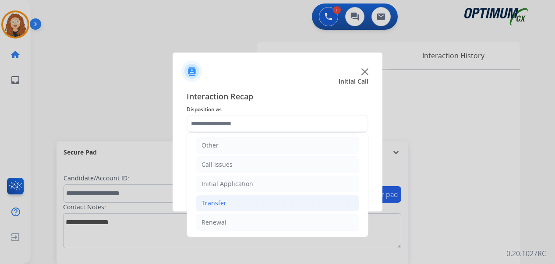
drag, startPoint x: 241, startPoint y: 223, endPoint x: 347, endPoint y: 195, distance: 109.4
click at [255, 223] on li "Renewal" at bounding box center [277, 222] width 163 height 17
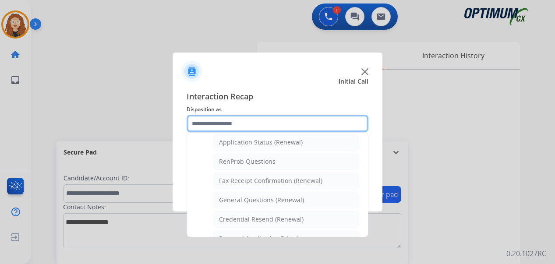
scroll to position [212, 0]
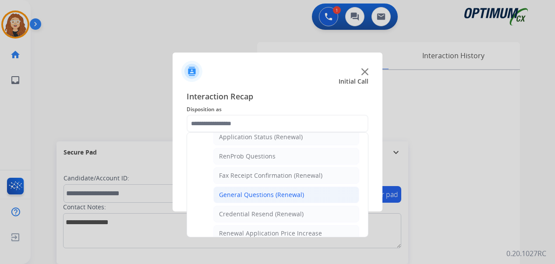
click at [288, 194] on div "General Questions (Renewal)" at bounding box center [261, 195] width 85 height 9
type input "**********"
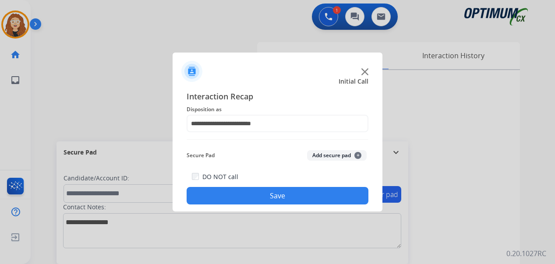
drag, startPoint x: 255, startPoint y: 194, endPoint x: 248, endPoint y: 186, distance: 11.5
click at [255, 194] on button "Save" at bounding box center [278, 196] width 182 height 18
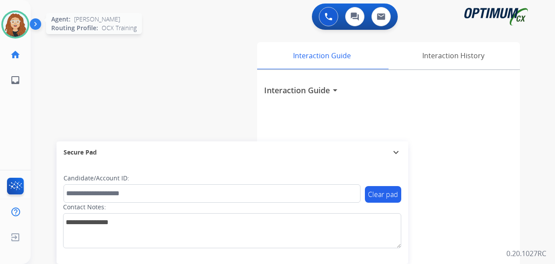
click at [15, 20] on img at bounding box center [15, 24] width 25 height 25
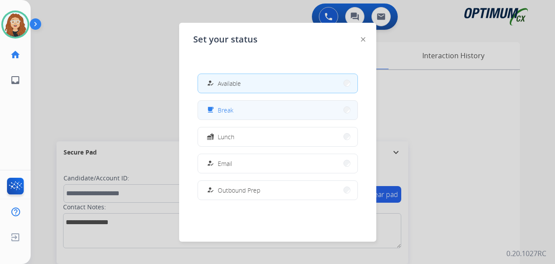
click at [219, 108] on div "free_breakfast Break" at bounding box center [219, 110] width 28 height 11
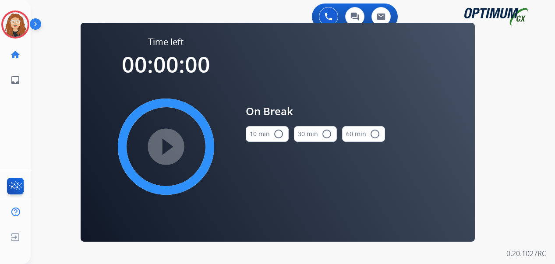
click at [276, 134] on mat-icon "radio_button_unchecked" at bounding box center [278, 134] width 11 height 11
click at [163, 145] on mat-icon "play_circle_filled" at bounding box center [166, 147] width 11 height 11
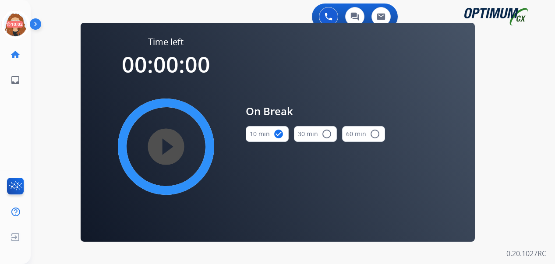
click at [35, 103] on div "0 Voice Interactions 0 Chat Interactions 0 Email Interactions swap_horiz Break …" at bounding box center [293, 132] width 524 height 264
click at [11, 22] on icon at bounding box center [15, 25] width 28 height 28
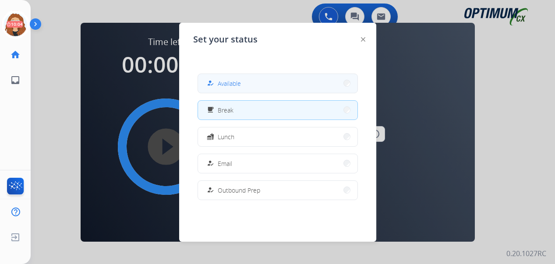
click at [214, 82] on mat-icon "how_to_reg" at bounding box center [209, 83] width 7 height 7
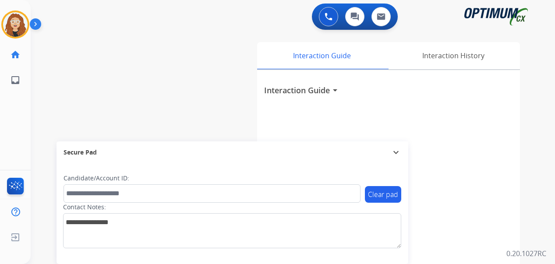
click at [40, 91] on div "swap_horiz Break voice bridge close_fullscreen Connect 3-Way Call merge_type Se…" at bounding box center [282, 214] width 503 height 365
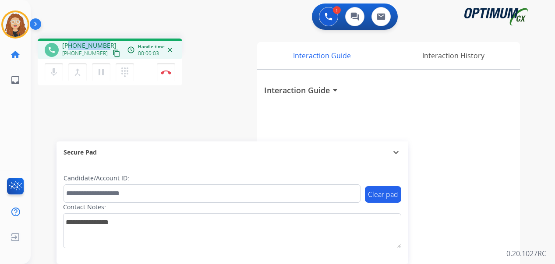
drag, startPoint x: 72, startPoint y: 45, endPoint x: 102, endPoint y: 42, distance: 30.4
click at [105, 42] on div "[PHONE_NUMBER] [PHONE_NUMBER] content_copy" at bounding box center [92, 50] width 60 height 18
click at [168, 72] on img at bounding box center [166, 72] width 11 height 4
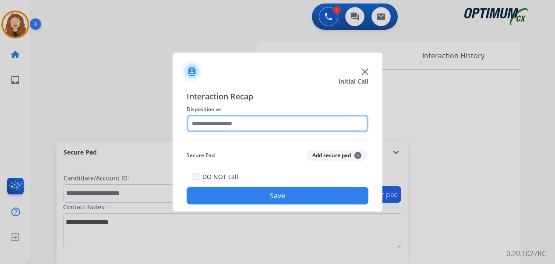
click at [220, 125] on input "text" at bounding box center [278, 124] width 182 height 18
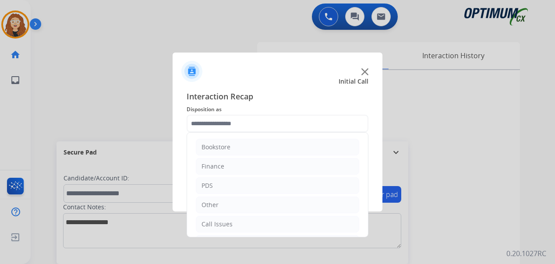
click at [368, 193] on div "Bookstore Finance PDS Other Call Issues Initial Application Transfer Renewal" at bounding box center [278, 184] width 182 height 105
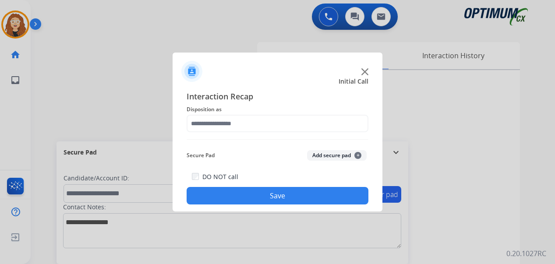
drag, startPoint x: 365, startPoint y: 216, endPoint x: 363, endPoint y: 231, distance: 15.5
click at [0, 232] on app-contact-recap-modal "Initial Call Interaction Recap Disposition as Secure Pad Add secure pad + DO NO…" at bounding box center [0, 132] width 0 height 264
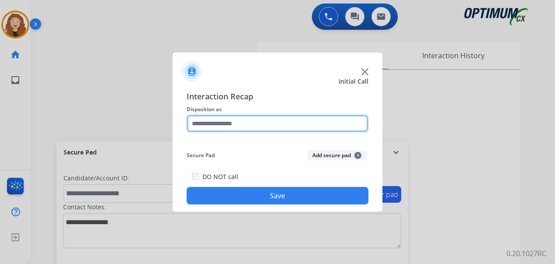
click at [235, 123] on input "text" at bounding box center [278, 124] width 182 height 18
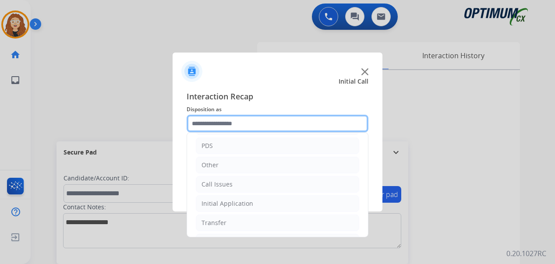
scroll to position [60, 0]
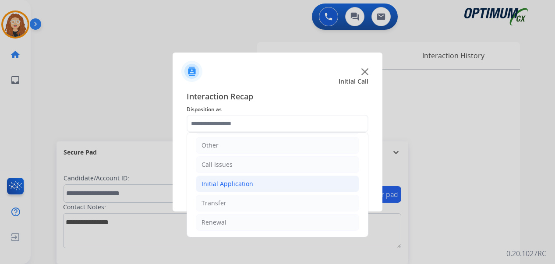
click at [242, 183] on div "Initial Application" at bounding box center [228, 184] width 52 height 9
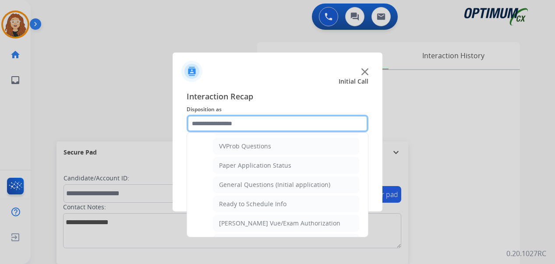
scroll to position [480, 0]
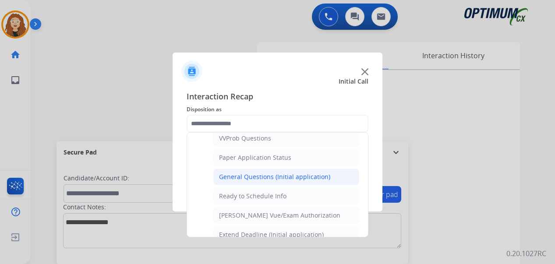
click at [273, 177] on div "General Questions (Initial application)" at bounding box center [274, 177] width 111 height 9
type input "**********"
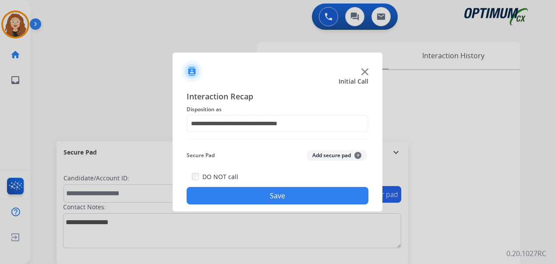
click at [252, 190] on button "Save" at bounding box center [278, 196] width 182 height 18
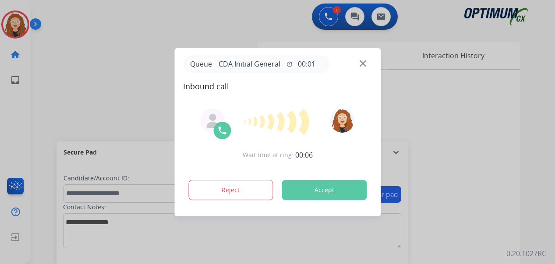
click at [121, 68] on div at bounding box center [277, 132] width 555 height 264
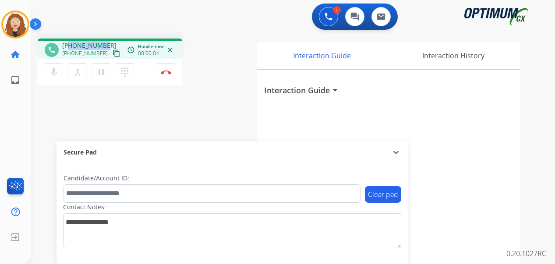
drag, startPoint x: 71, startPoint y: 45, endPoint x: 106, endPoint y: 42, distance: 35.1
click at [106, 42] on div "[PHONE_NUMBER] [PHONE_NUMBER] content_copy" at bounding box center [92, 50] width 60 height 18
click at [169, 73] on img at bounding box center [166, 72] width 11 height 4
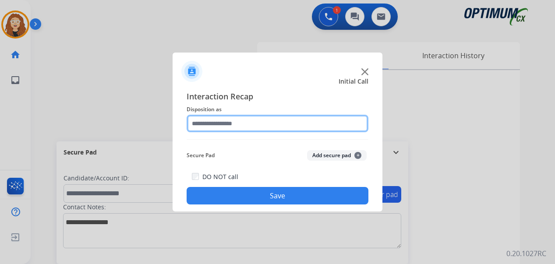
click at [209, 122] on input "text" at bounding box center [278, 124] width 182 height 18
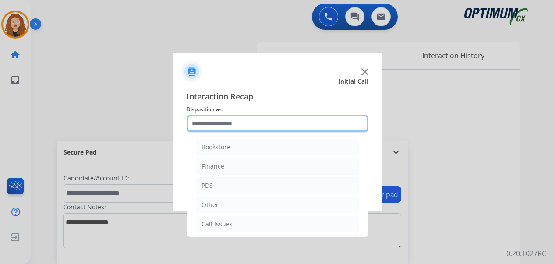
scroll to position [60, 0]
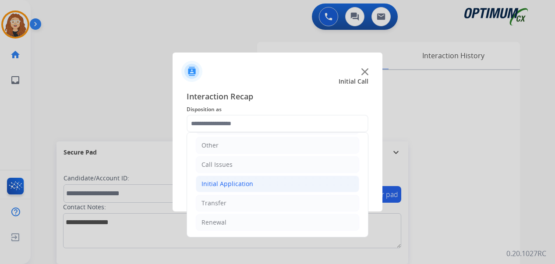
click at [225, 184] on div "Initial Application" at bounding box center [228, 184] width 52 height 9
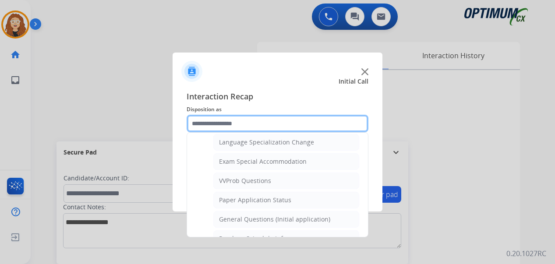
scroll to position [453, 0]
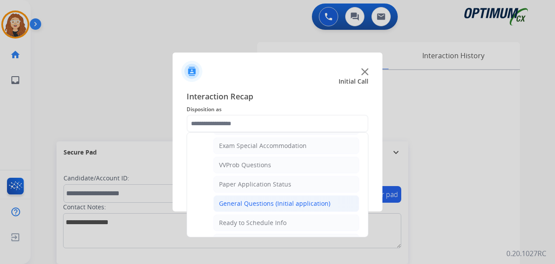
click at [305, 205] on div "General Questions (Initial application)" at bounding box center [274, 203] width 111 height 9
type input "**********"
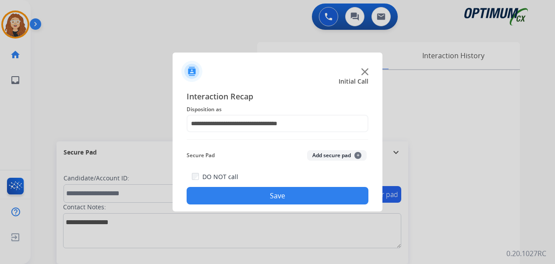
drag, startPoint x: 297, startPoint y: 195, endPoint x: 272, endPoint y: 171, distance: 34.7
click at [296, 195] on button "Save" at bounding box center [278, 196] width 182 height 18
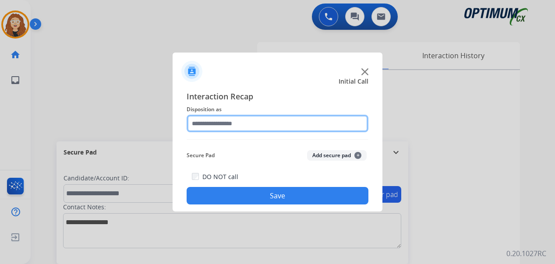
click at [242, 122] on input "text" at bounding box center [278, 124] width 182 height 18
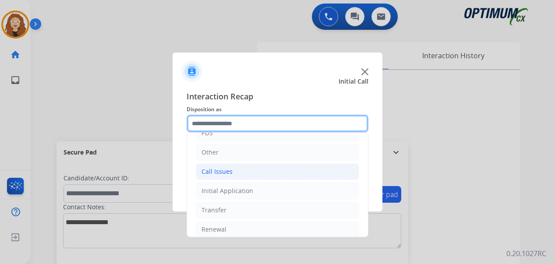
scroll to position [53, 0]
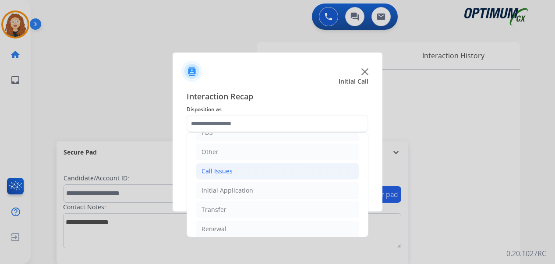
click at [241, 171] on li "Call Issues" at bounding box center [277, 171] width 163 height 17
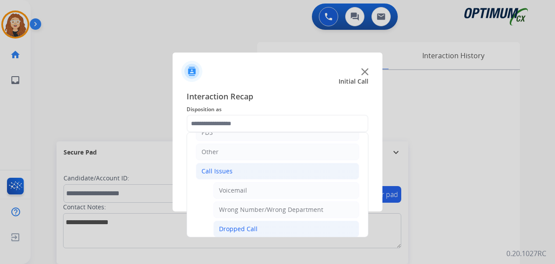
click at [245, 230] on div "Dropped Call" at bounding box center [238, 229] width 39 height 9
type input "**********"
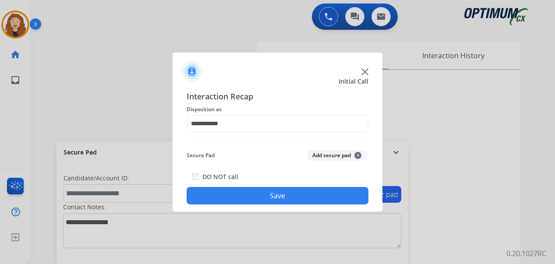
click at [243, 205] on div "**********" at bounding box center [278, 147] width 210 height 128
click at [241, 197] on button "Save" at bounding box center [278, 196] width 182 height 18
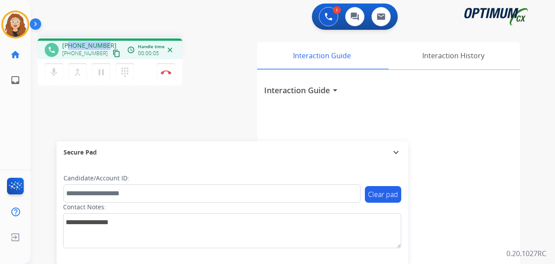
drag, startPoint x: 69, startPoint y: 46, endPoint x: 106, endPoint y: 45, distance: 37.2
click at [106, 45] on div "[PHONE_NUMBER] [PHONE_NUMBER] content_copy" at bounding box center [92, 50] width 60 height 18
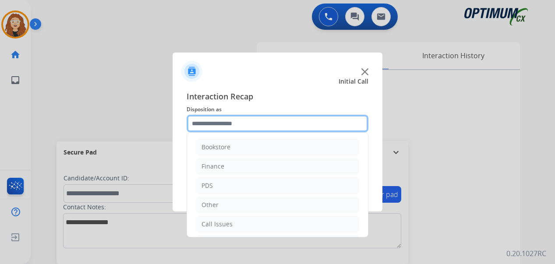
click at [216, 124] on input "text" at bounding box center [278, 124] width 182 height 18
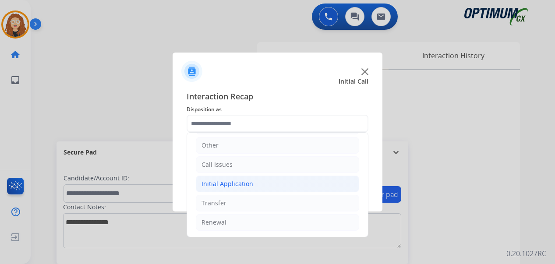
click at [247, 184] on div "Initial Application" at bounding box center [228, 184] width 52 height 9
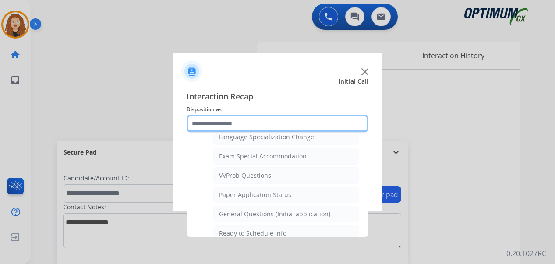
scroll to position [451, 0]
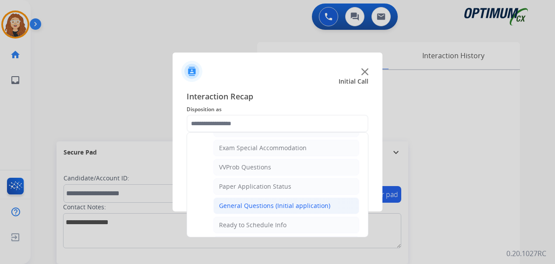
click at [286, 203] on div "General Questions (Initial application)" at bounding box center [274, 206] width 111 height 9
type input "**********"
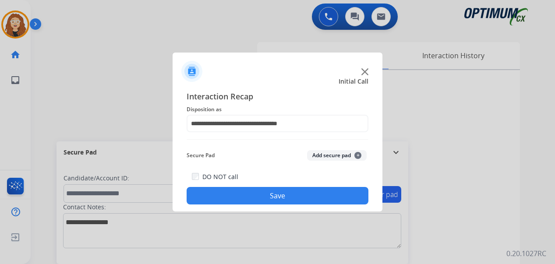
click at [266, 197] on button "Save" at bounding box center [278, 196] width 182 height 18
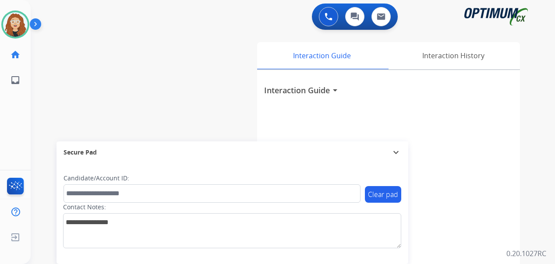
click at [198, 52] on div "swap_horiz Break voice bridge close_fullscreen Connect 3-Way Call merge_type Se…" at bounding box center [282, 214] width 503 height 365
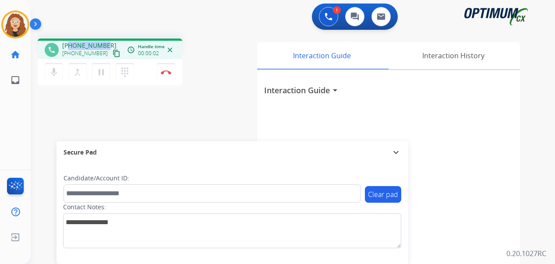
drag, startPoint x: 69, startPoint y: 43, endPoint x: 99, endPoint y: 43, distance: 29.8
click at [105, 42] on div "[PHONE_NUMBER] [PHONE_NUMBER] content_copy" at bounding box center [92, 50] width 60 height 18
click at [169, 73] on img at bounding box center [166, 72] width 11 height 4
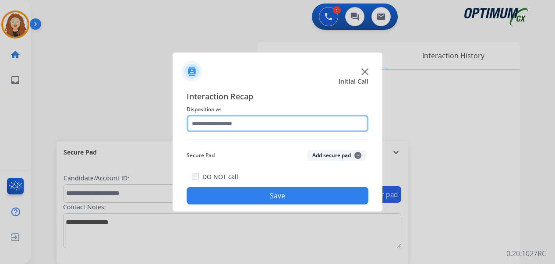
click at [224, 121] on input "text" at bounding box center [278, 124] width 182 height 18
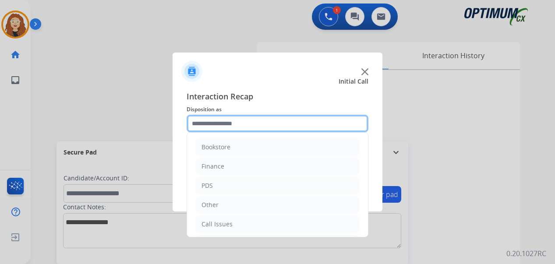
scroll to position [60, 0]
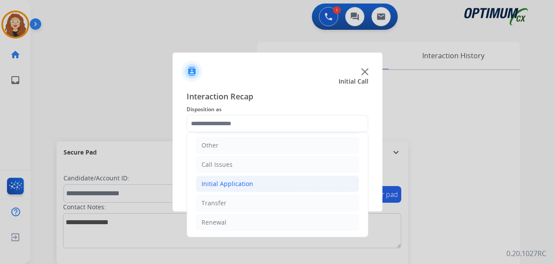
click at [225, 188] on div "Initial Application" at bounding box center [228, 184] width 52 height 9
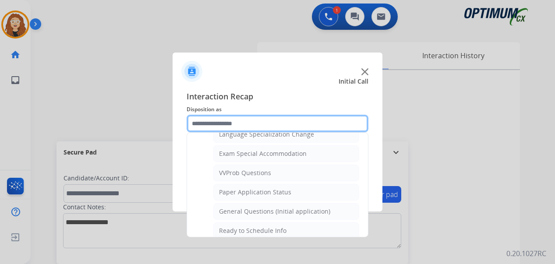
scroll to position [448, 0]
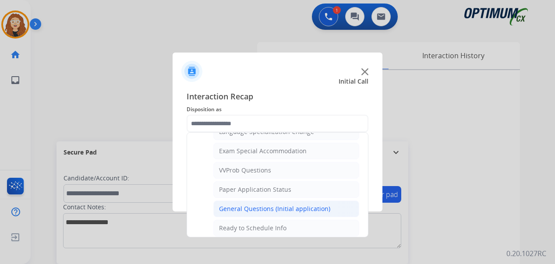
click at [279, 208] on div "General Questions (Initial application)" at bounding box center [274, 209] width 111 height 9
type input "**********"
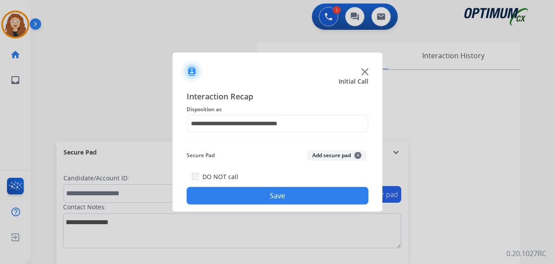
click at [256, 198] on button "Save" at bounding box center [278, 196] width 182 height 18
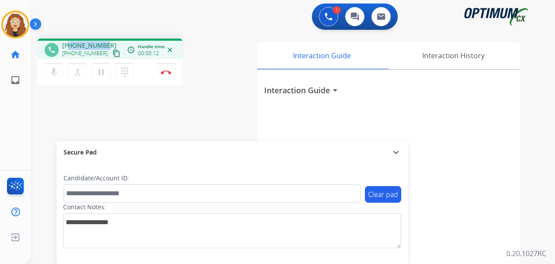
drag, startPoint x: 68, startPoint y: 45, endPoint x: 106, endPoint y: 41, distance: 38.3
click at [106, 41] on div "[PHONE_NUMBER] [PHONE_NUMBER] content_copy" at bounding box center [92, 50] width 60 height 18
click at [168, 71] on img at bounding box center [166, 72] width 11 height 4
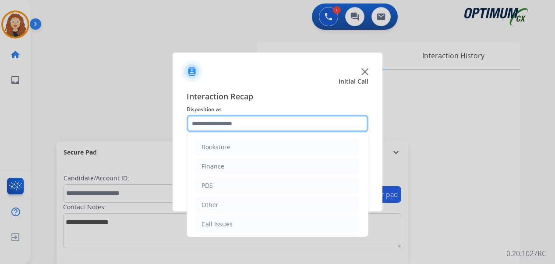
click at [227, 123] on input "text" at bounding box center [278, 124] width 182 height 18
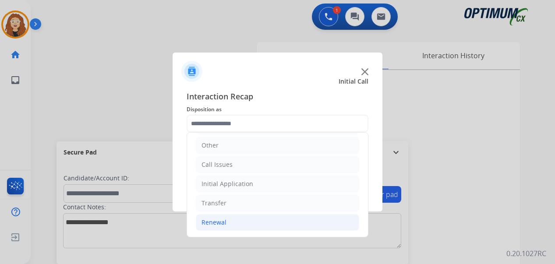
drag, startPoint x: 271, startPoint y: 226, endPoint x: 284, endPoint y: 226, distance: 12.7
click at [275, 226] on li "Renewal" at bounding box center [277, 222] width 163 height 17
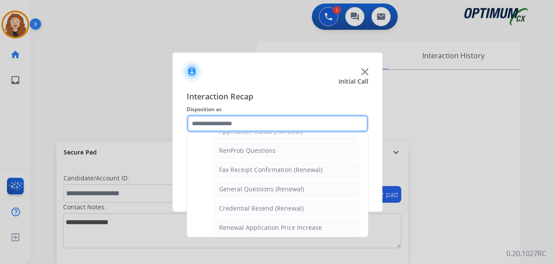
scroll to position [223, 0]
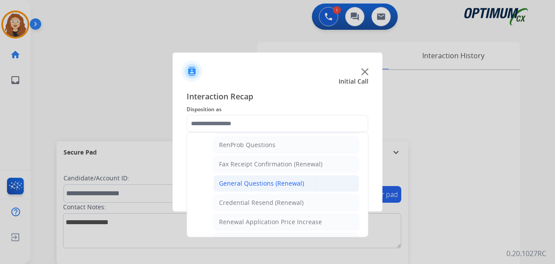
click at [290, 186] on div "General Questions (Renewal)" at bounding box center [261, 183] width 85 height 9
type input "**********"
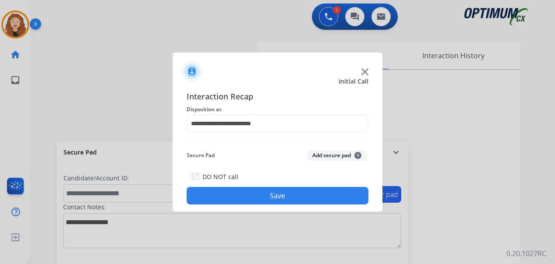
drag, startPoint x: 271, startPoint y: 197, endPoint x: 248, endPoint y: 181, distance: 28.3
click at [270, 197] on button "Save" at bounding box center [278, 196] width 182 height 18
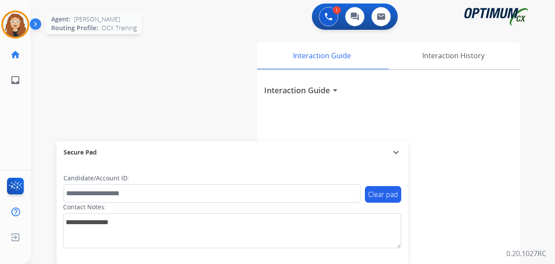
click at [22, 31] on img at bounding box center [15, 24] width 25 height 25
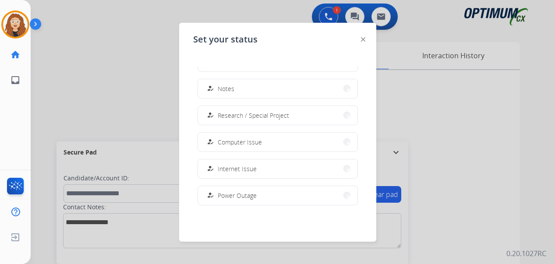
scroll to position [219, 0]
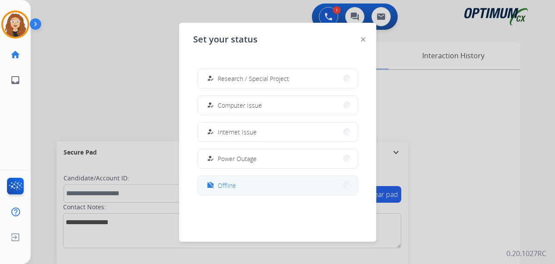
click at [260, 183] on button "work_off Offline" at bounding box center [277, 185] width 159 height 19
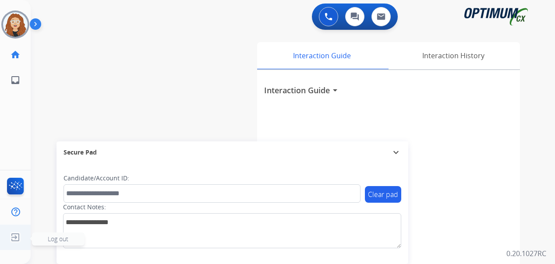
click at [13, 237] on img at bounding box center [15, 237] width 16 height 17
click at [48, 244] on span "Log out" at bounding box center [58, 239] width 53 height 13
